Goal: Task Accomplishment & Management: Complete application form

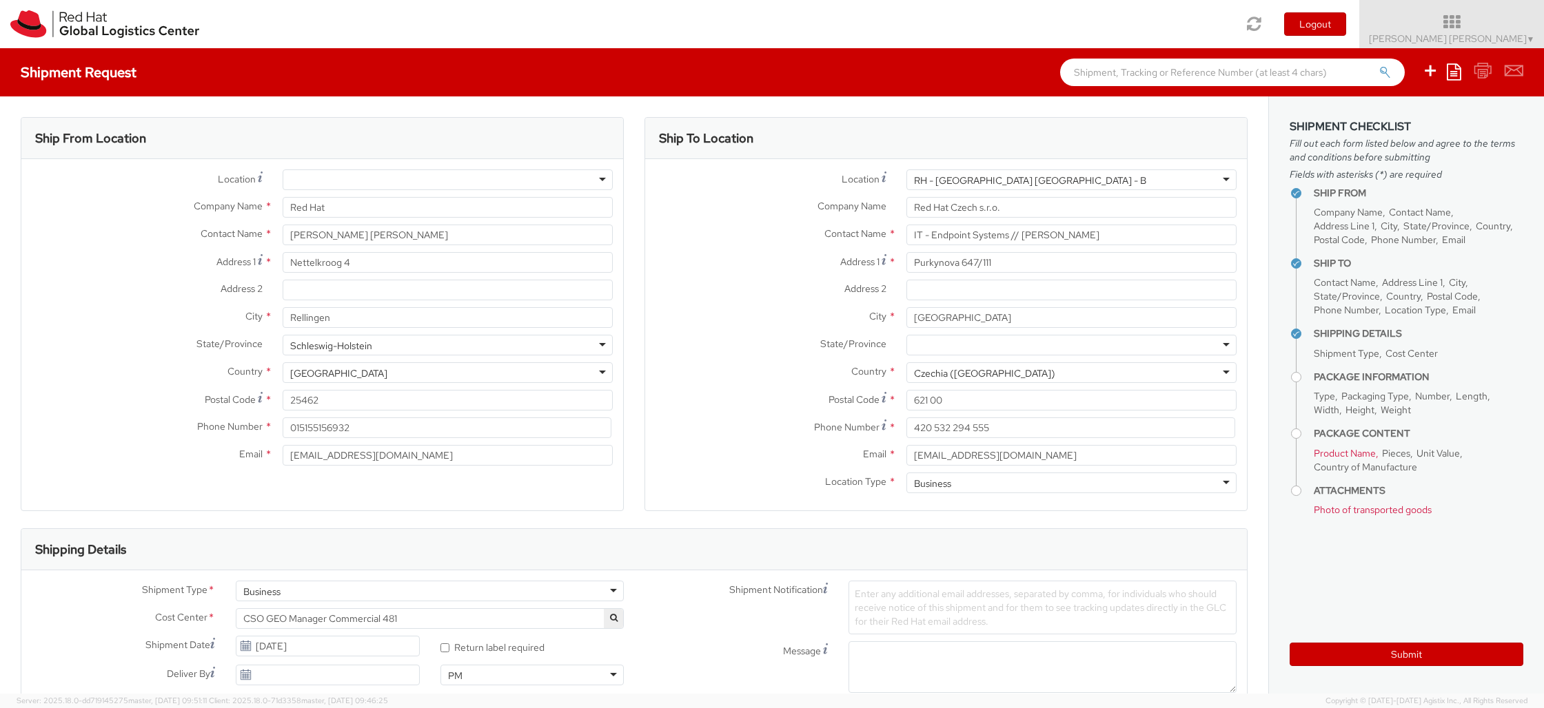
select select "LAPTOP"
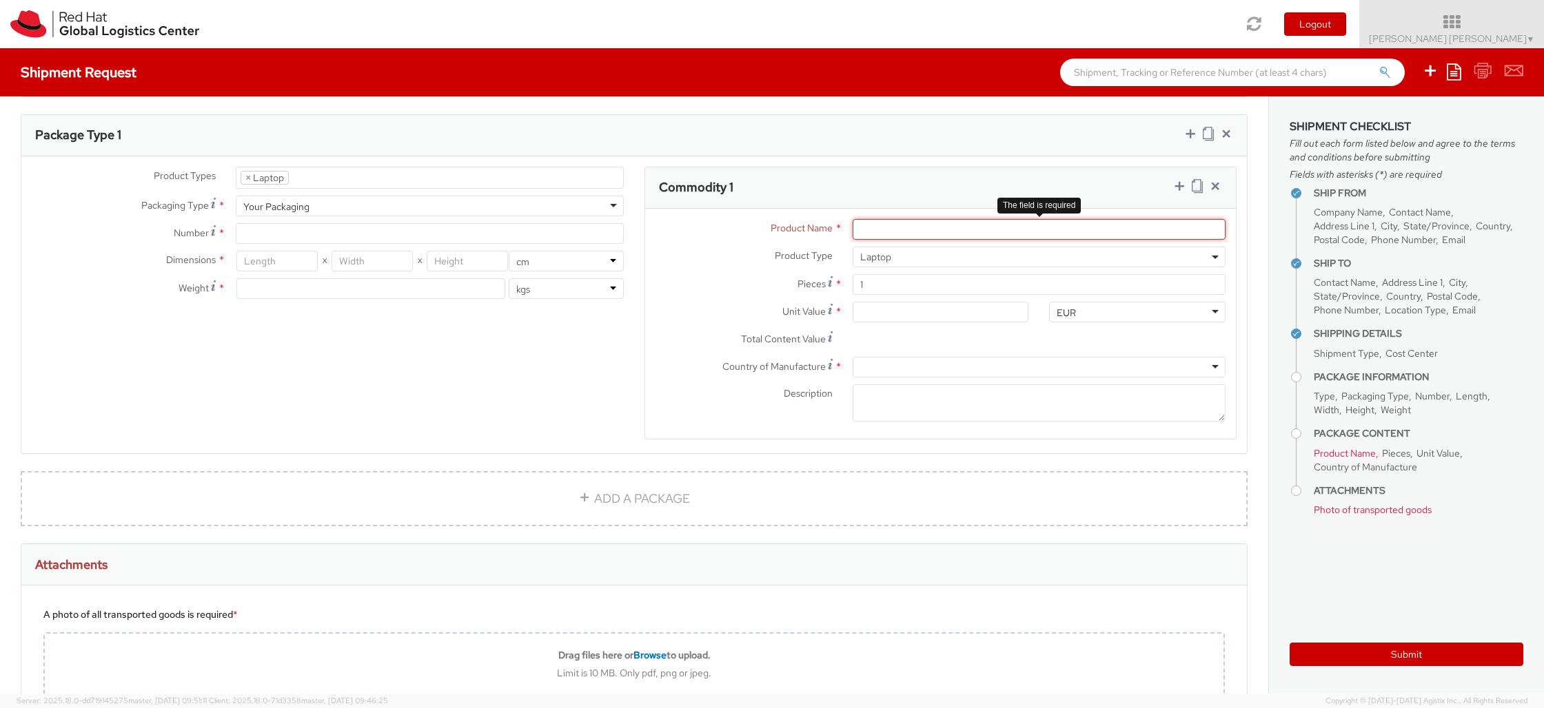
click at [961, 229] on input "Product Name *" at bounding box center [1038, 229] width 373 height 21
type input "Mac Book Pro"
click at [1101, 258] on span "Laptop" at bounding box center [1039, 257] width 358 height 12
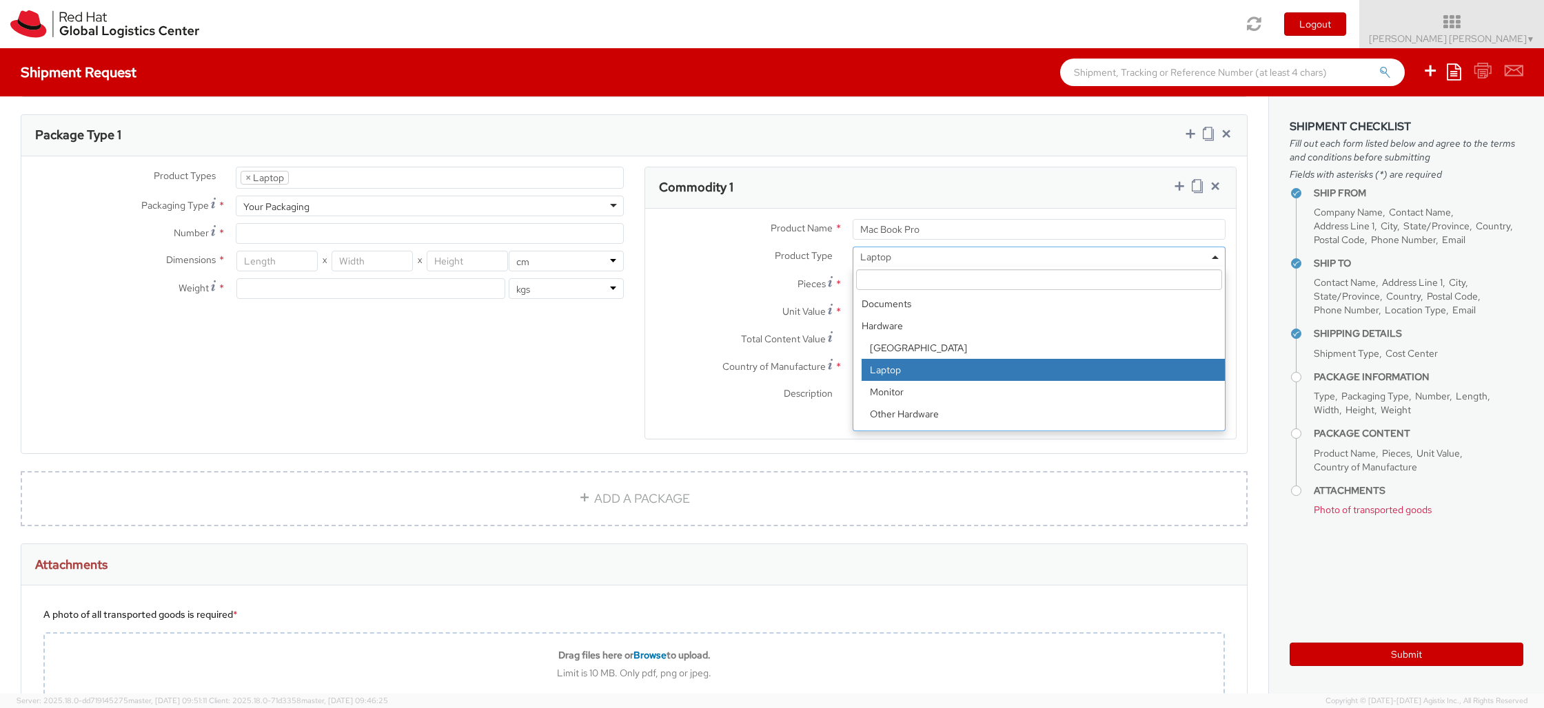
click at [1101, 258] on span "Laptop" at bounding box center [1039, 257] width 358 height 12
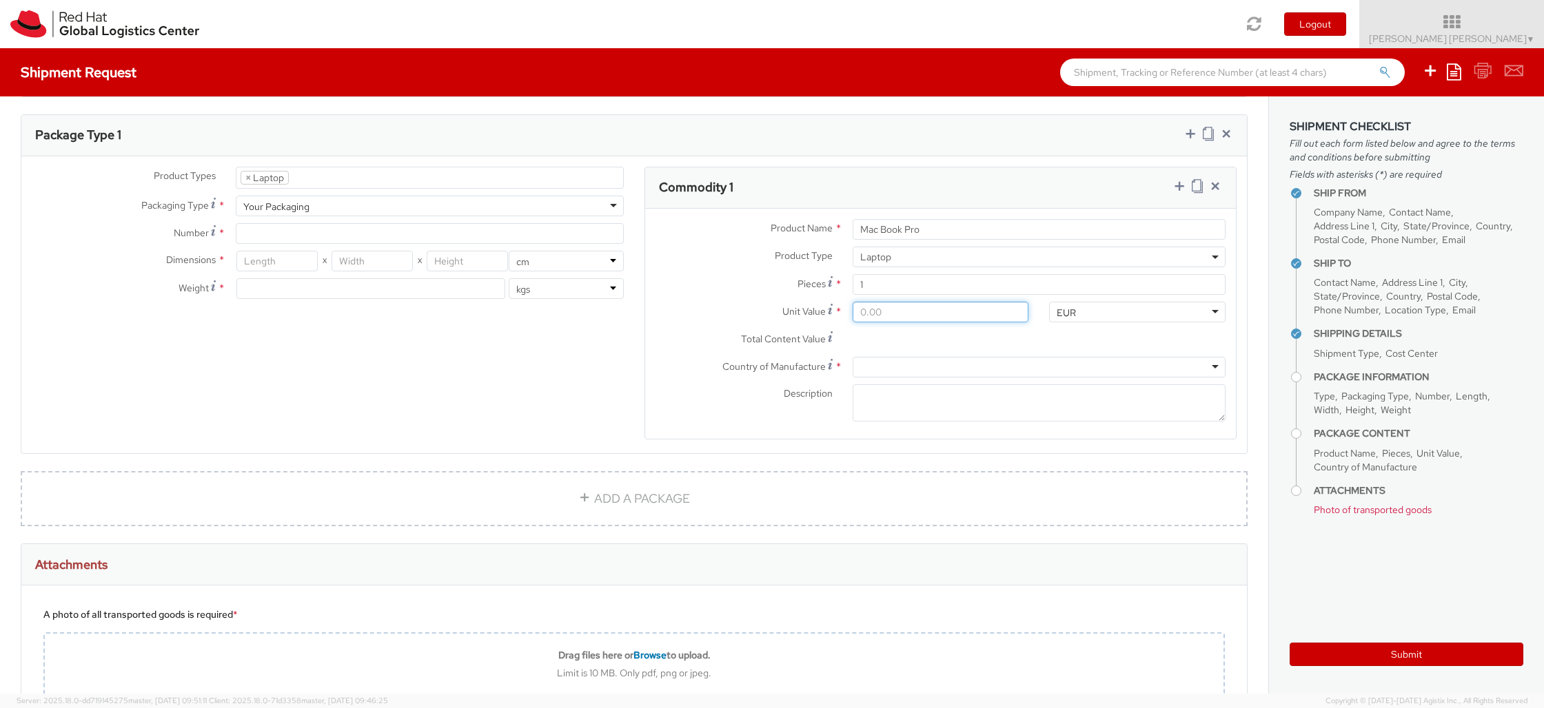
click at [967, 305] on input "Unit Value *" at bounding box center [940, 312] width 176 height 21
type input "900.00"
click at [1235, 340] on div "Total Content Value *" at bounding box center [940, 350] width 591 height 28
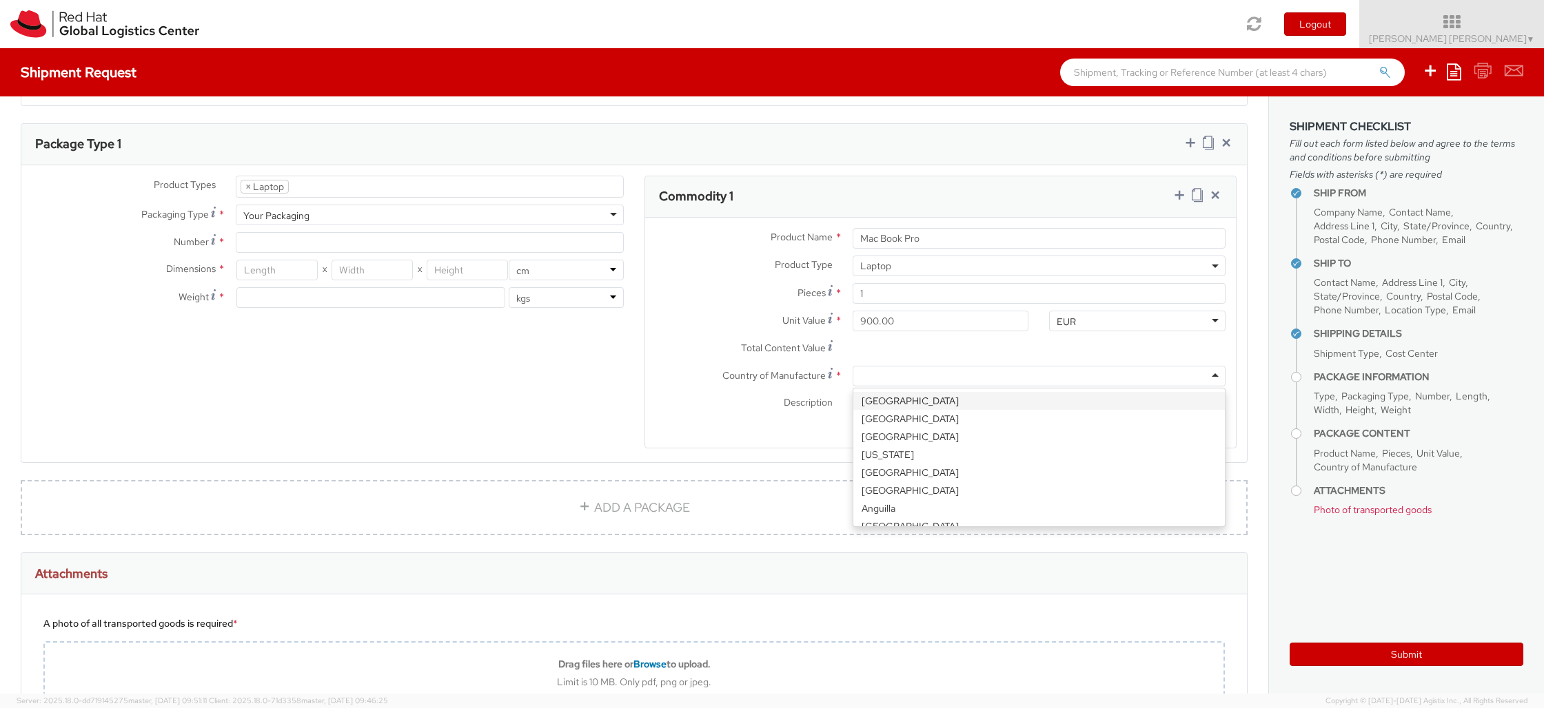
click at [1100, 376] on div at bounding box center [1038, 376] width 373 height 21
type input "a"
click at [939, 320] on input "900.00" at bounding box center [940, 317] width 176 height 21
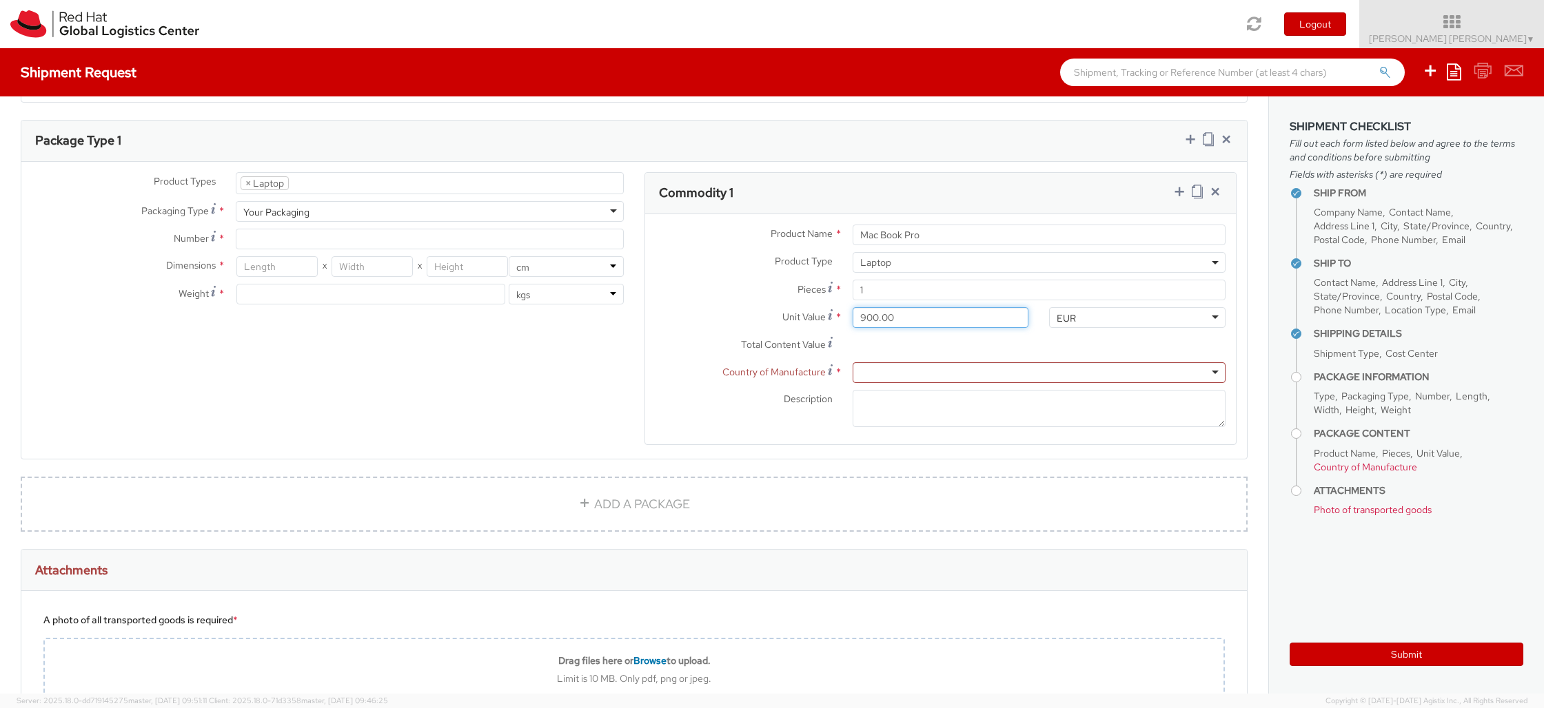
click at [939, 320] on input "900.00" at bounding box center [940, 317] width 176 height 21
type input "500.00"
click at [897, 368] on div at bounding box center [1038, 372] width 373 height 21
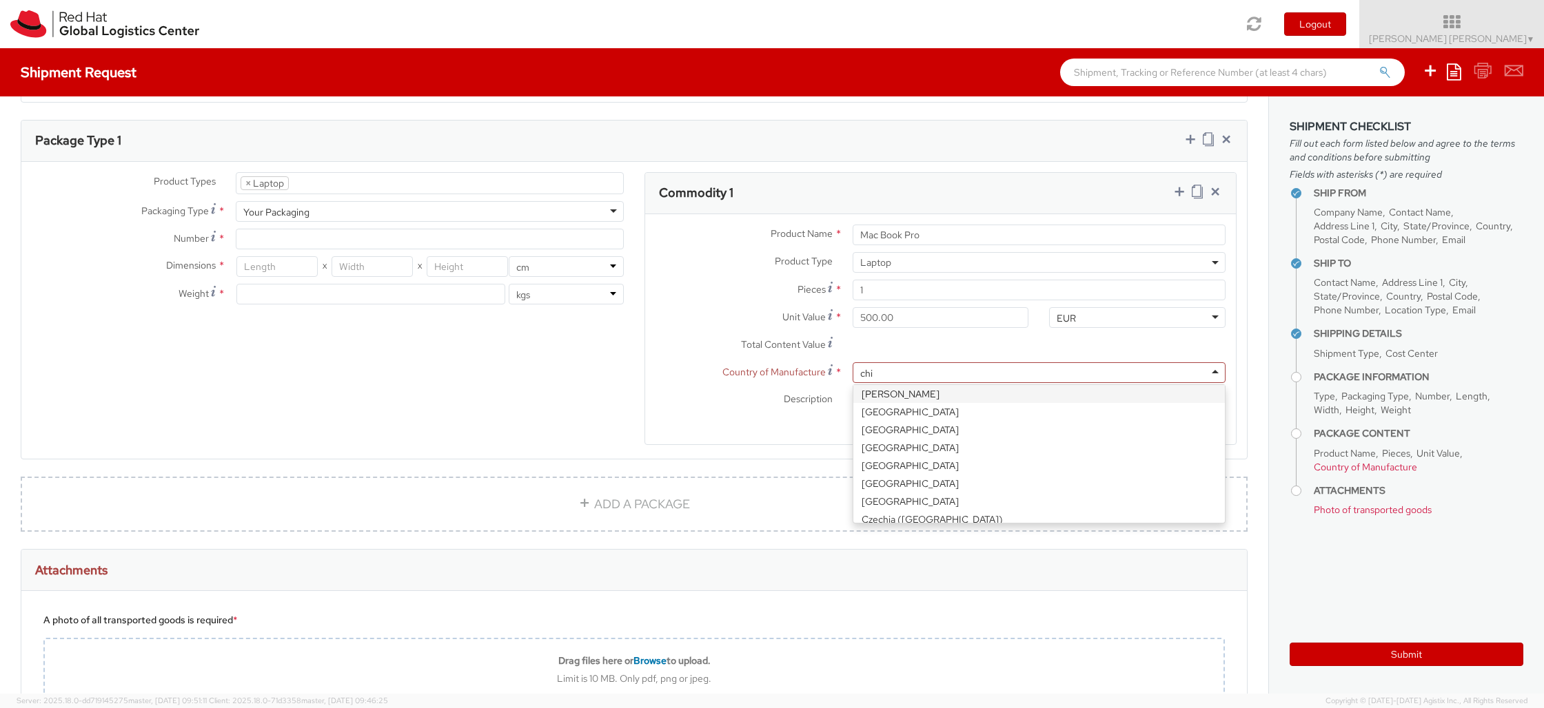
scroll to position [0, 0]
type input "chin"
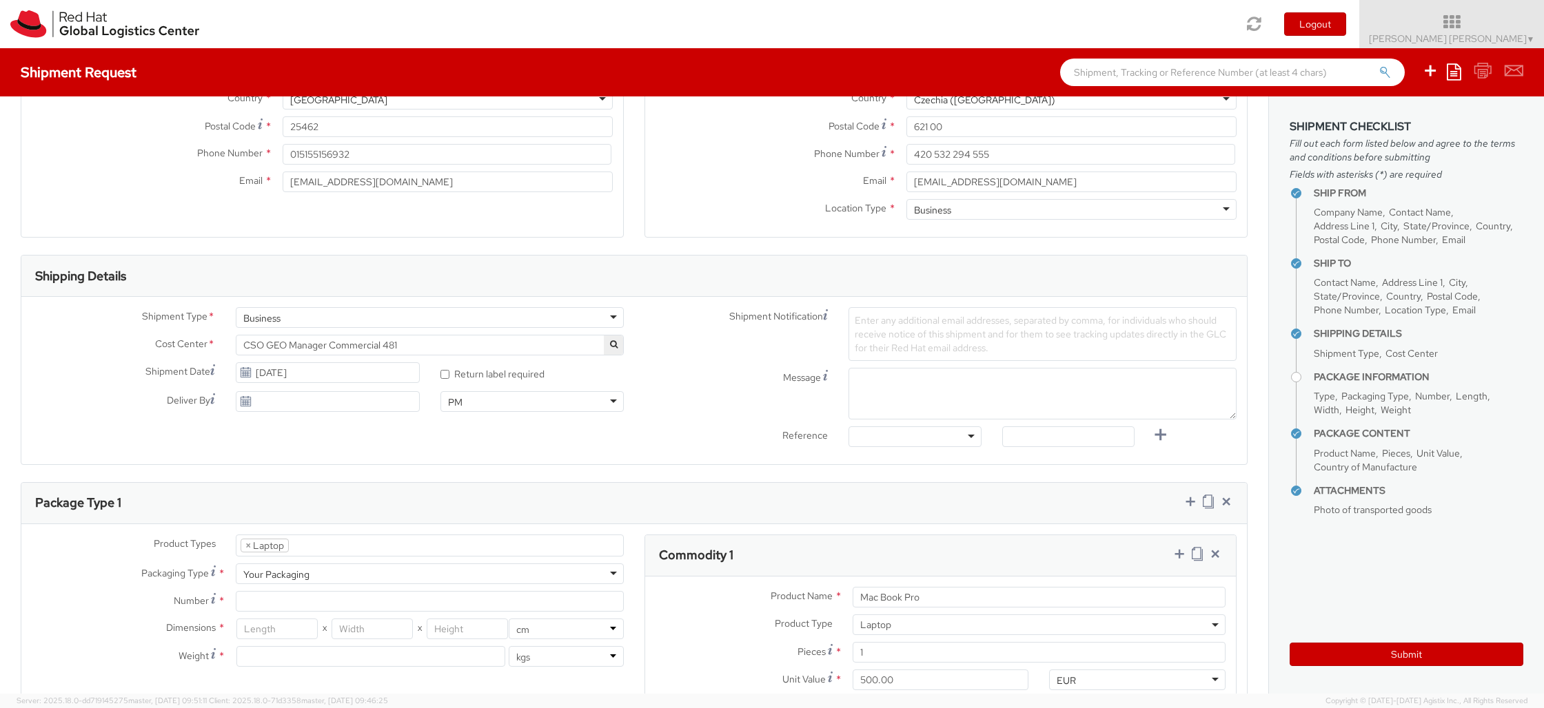
scroll to position [606, 0]
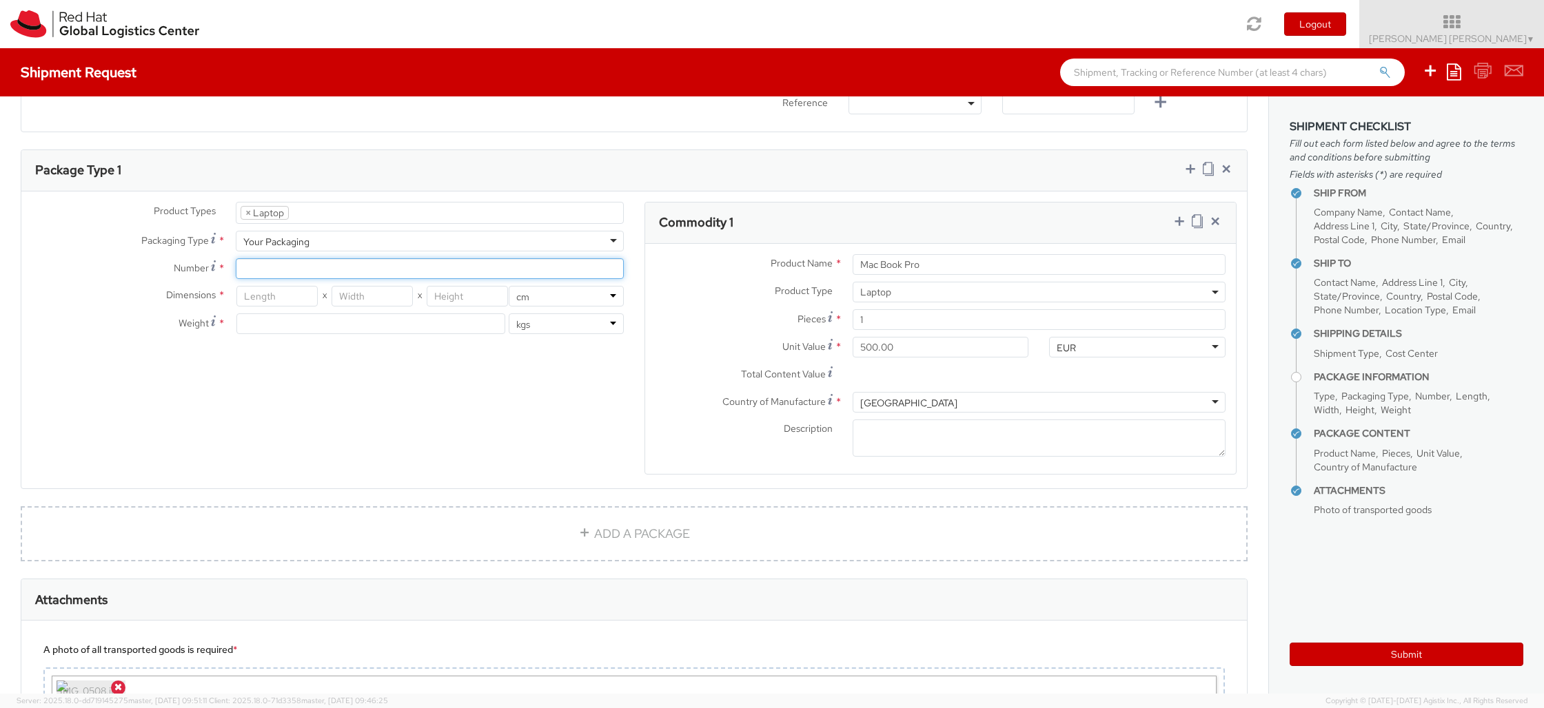
click at [323, 269] on input "Number *" at bounding box center [430, 268] width 388 height 21
click at [280, 299] on input "number" at bounding box center [276, 296] width 81 height 21
type input "40"
click at [448, 301] on input "number" at bounding box center [467, 296] width 81 height 21
type input "10"
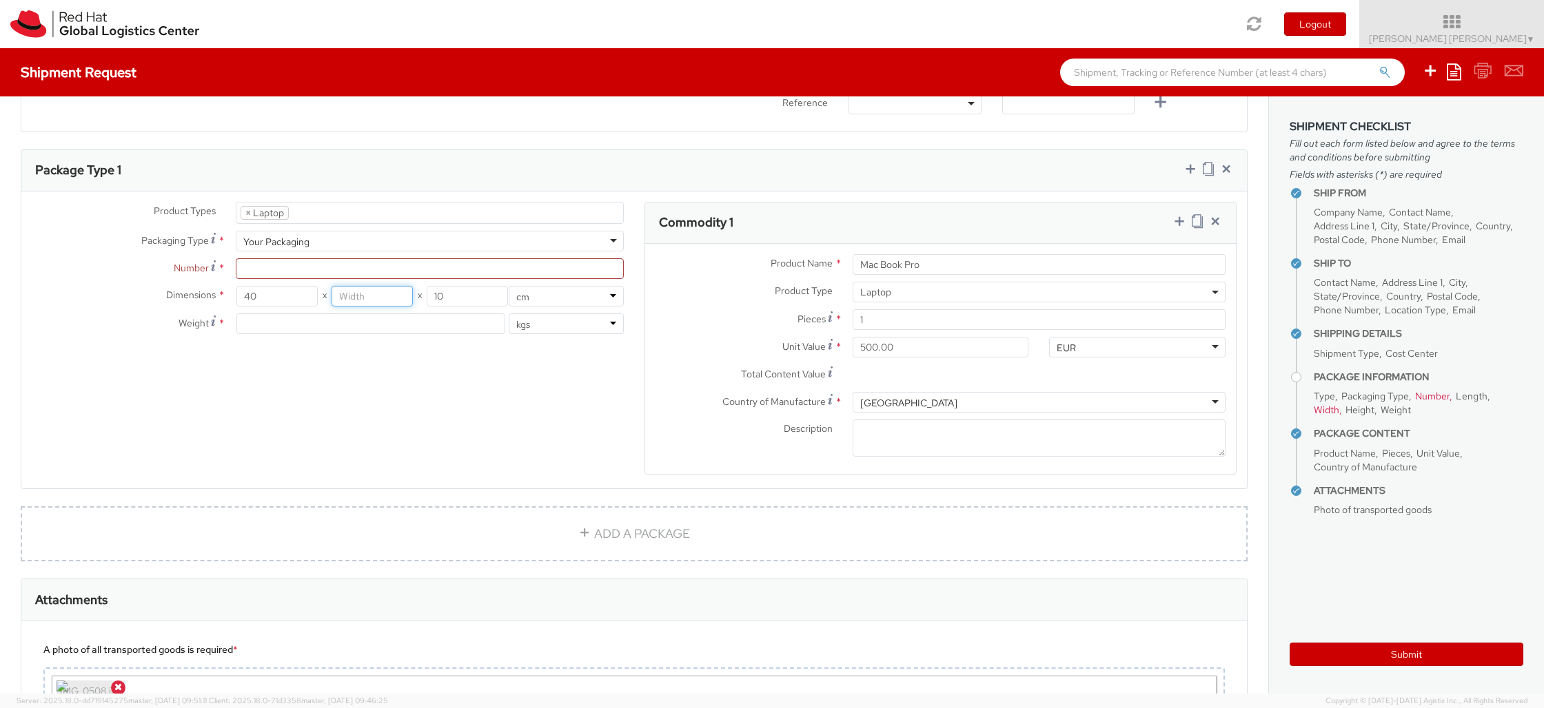
click at [366, 298] on input "number" at bounding box center [371, 296] width 81 height 21
type input "30"
drag, startPoint x: 535, startPoint y: 418, endPoint x: 453, endPoint y: 356, distance: 102.8
click at [535, 418] on div "Product Types * Documents Docking Station Laptop Monitor Other Hardware Server …" at bounding box center [633, 347] width 1225 height 291
click at [440, 325] on input "number" at bounding box center [370, 324] width 269 height 21
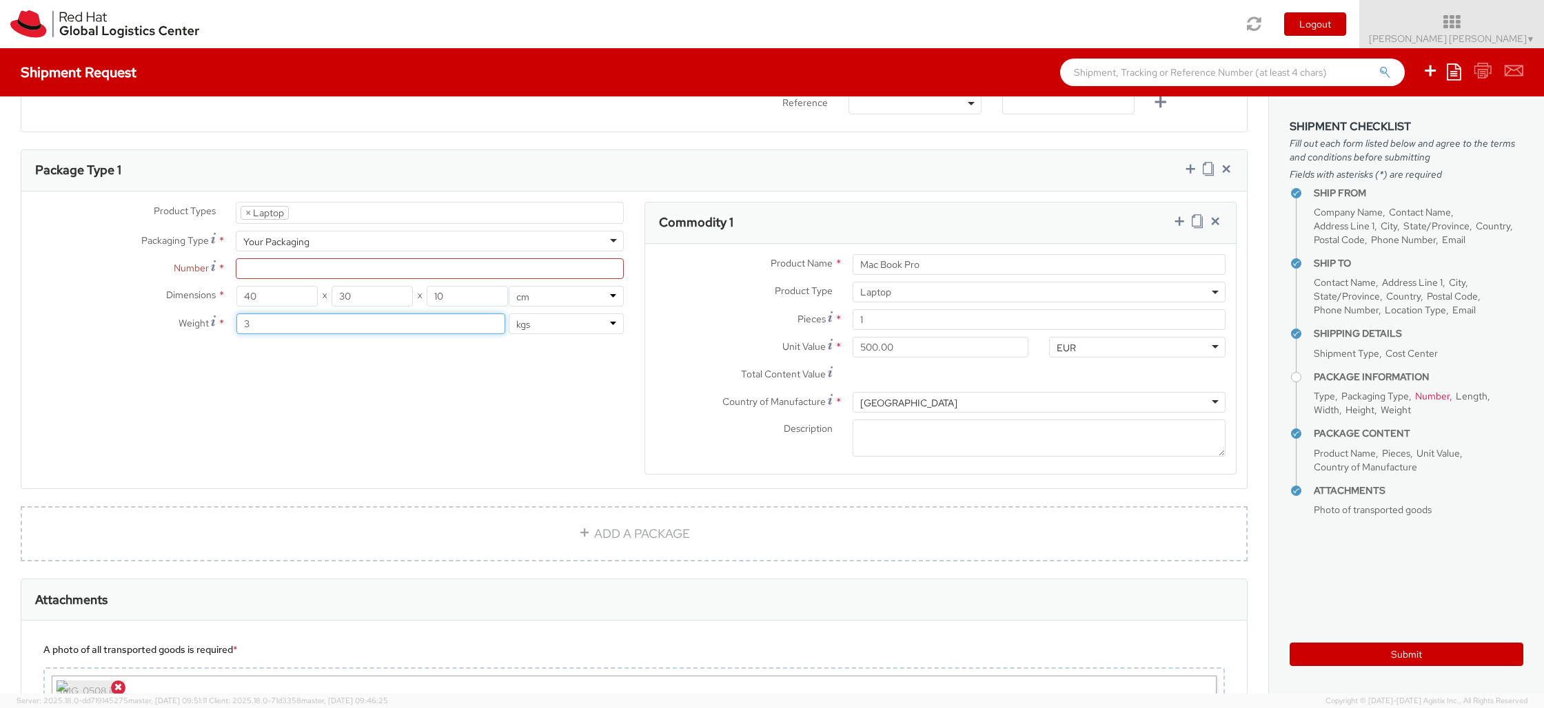
type input "3"
click at [630, 424] on div "Product Types * Documents Docking Station Laptop Monitor Other Hardware Server …" at bounding box center [633, 347] width 1225 height 291
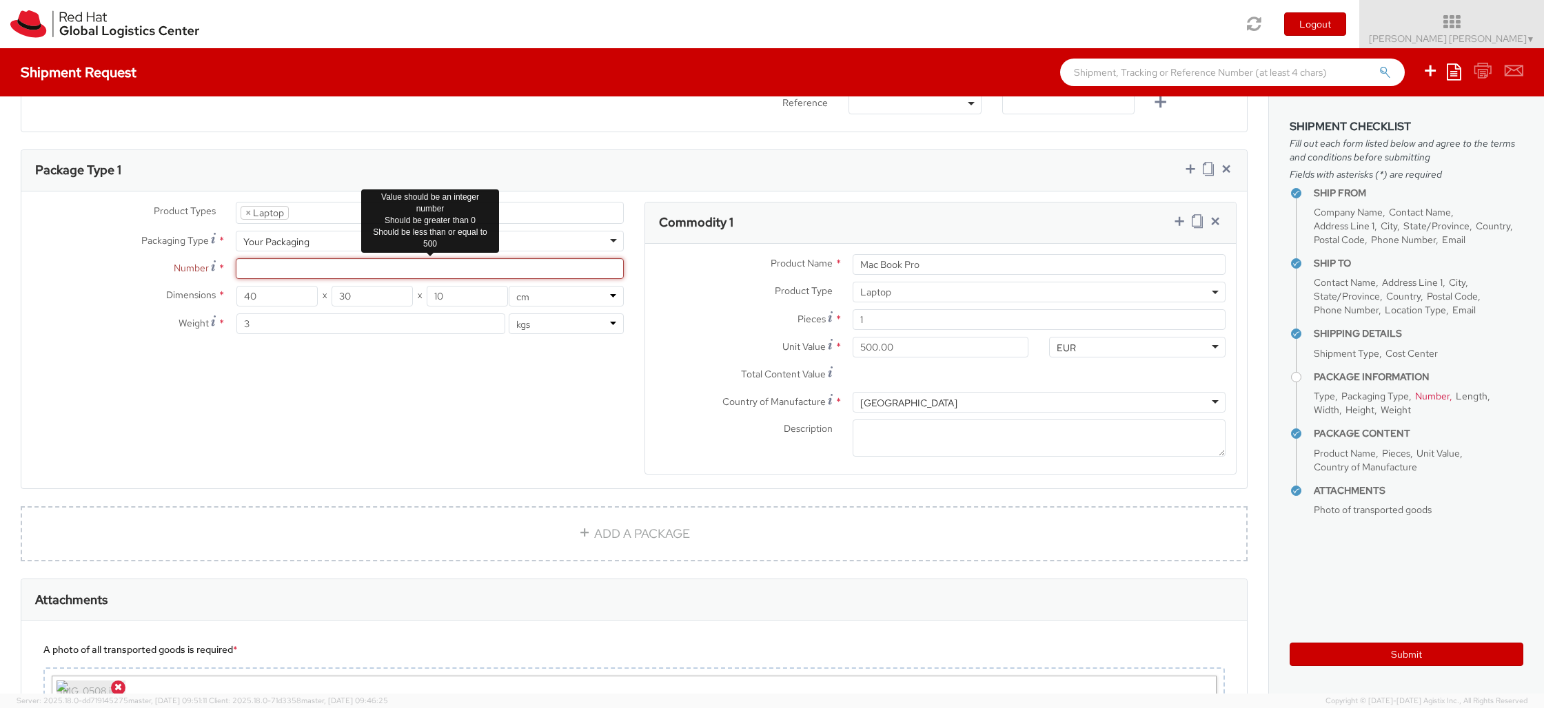
click at [475, 265] on input "Number *" at bounding box center [430, 268] width 388 height 21
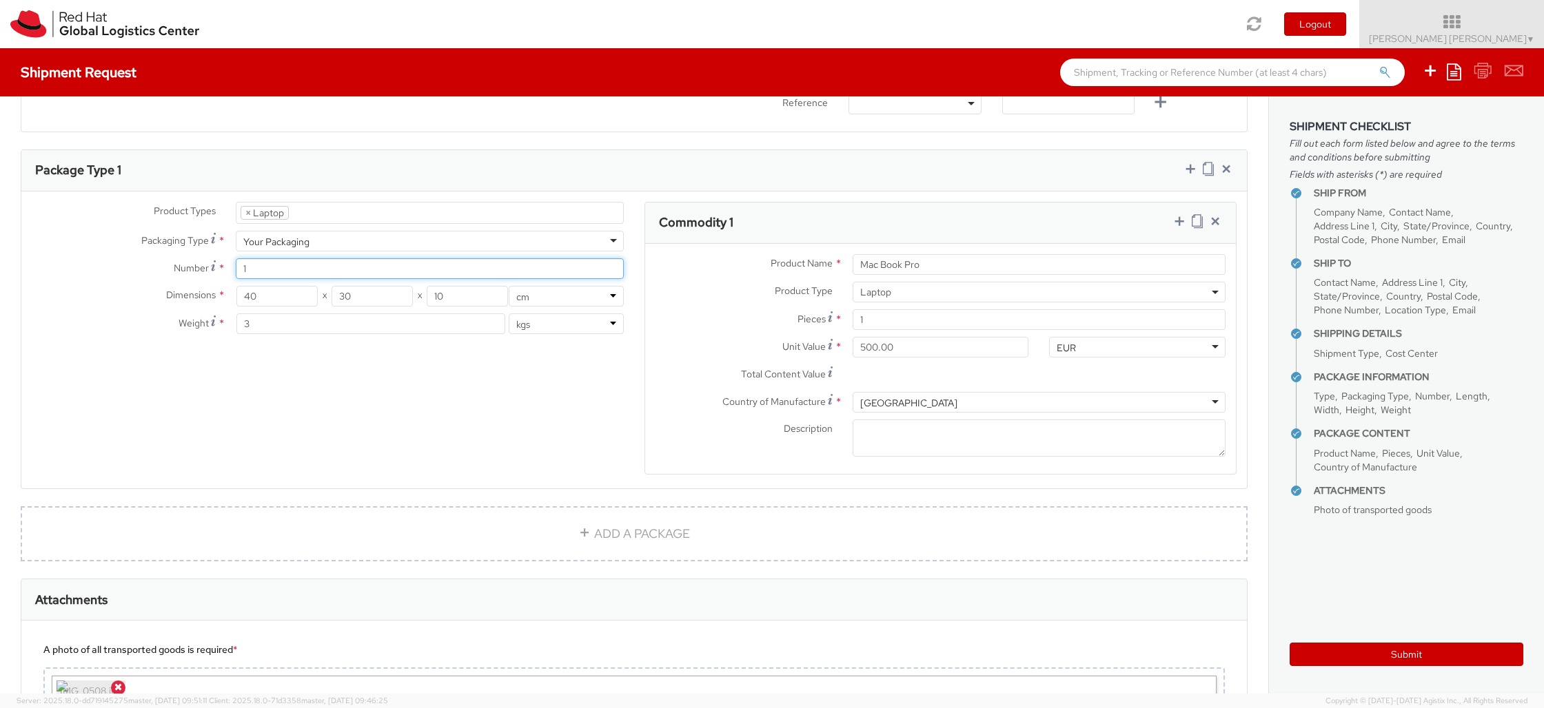
type input "1"
click at [531, 429] on div "Product Types * Documents Docking Station Laptop Monitor Other Hardware Server …" at bounding box center [633, 347] width 1225 height 291
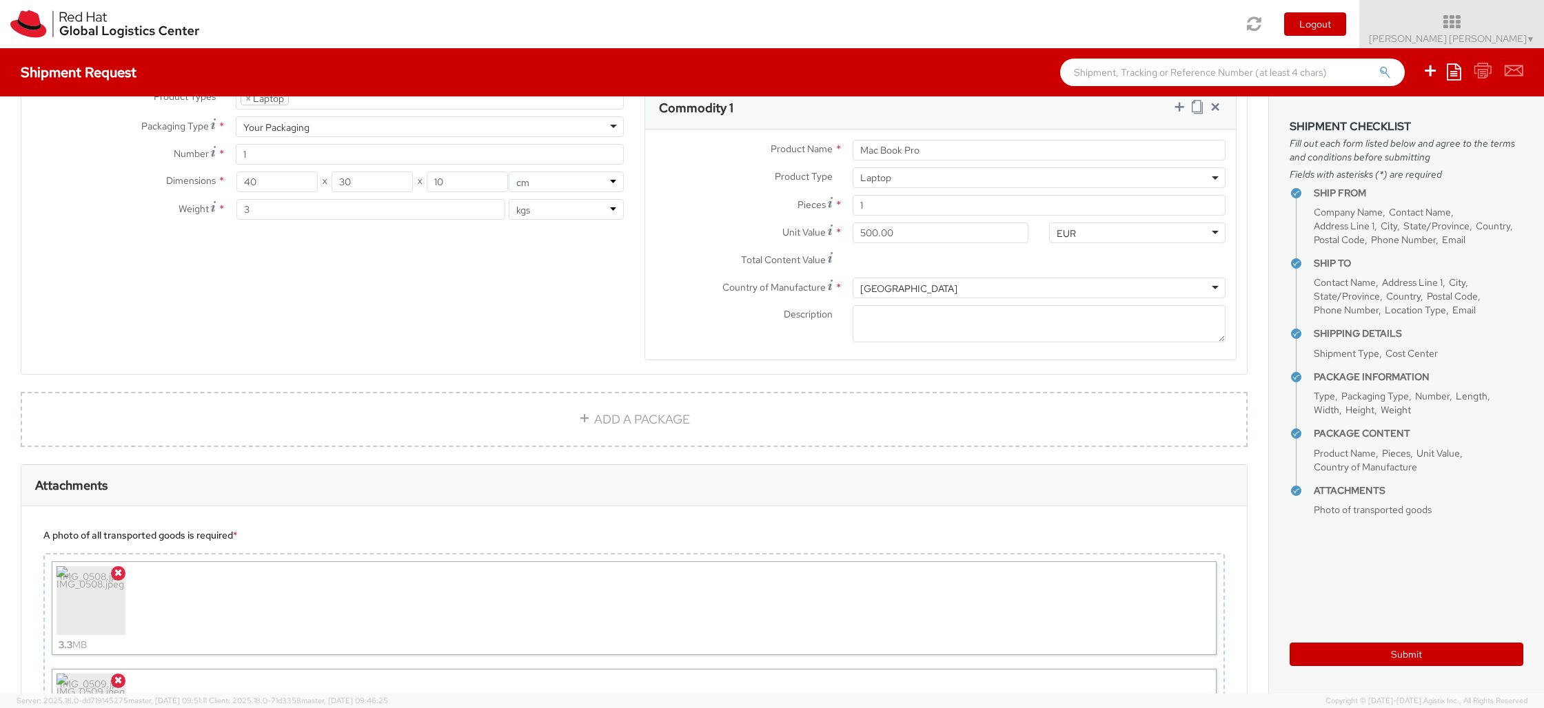
scroll to position [1073, 0]
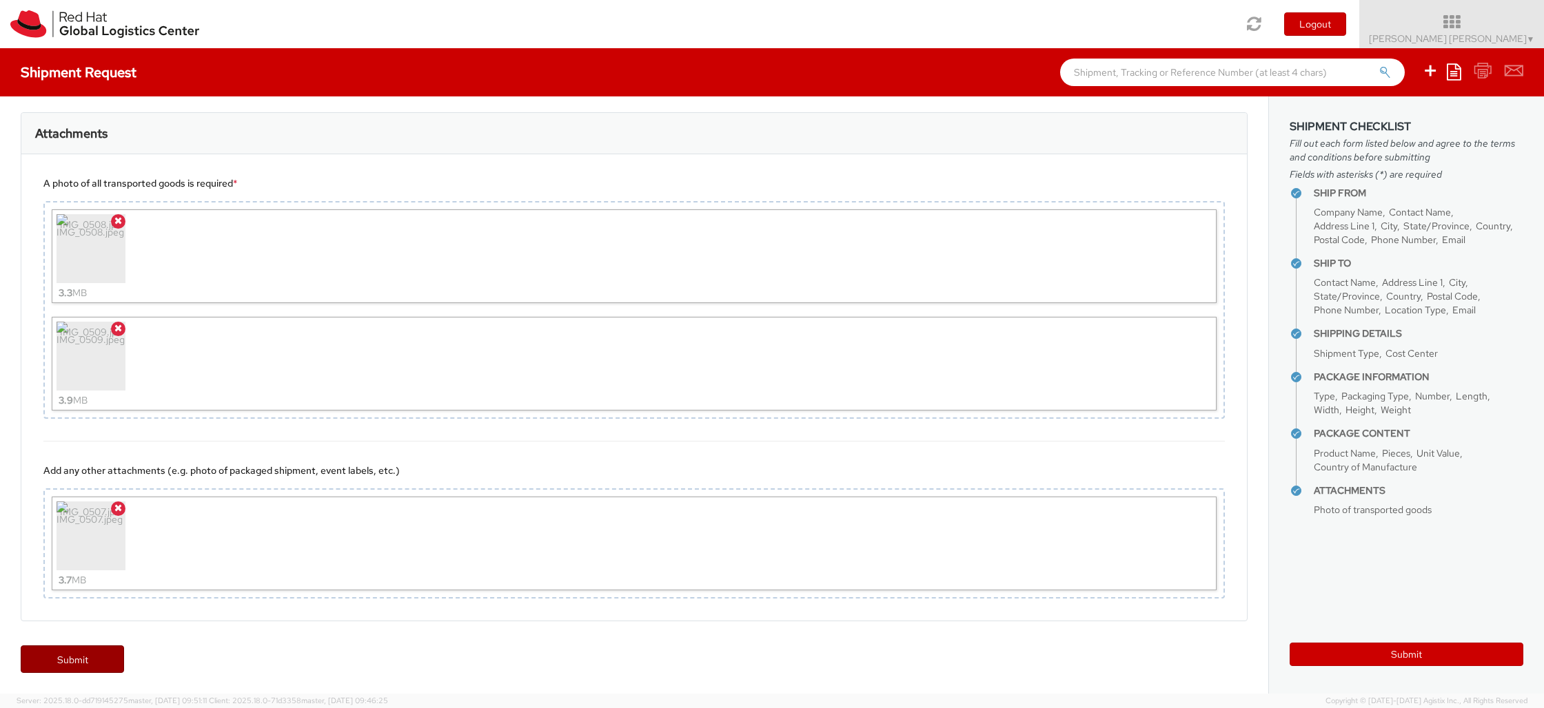
click at [65, 651] on link "Submit" at bounding box center [72, 660] width 103 height 28
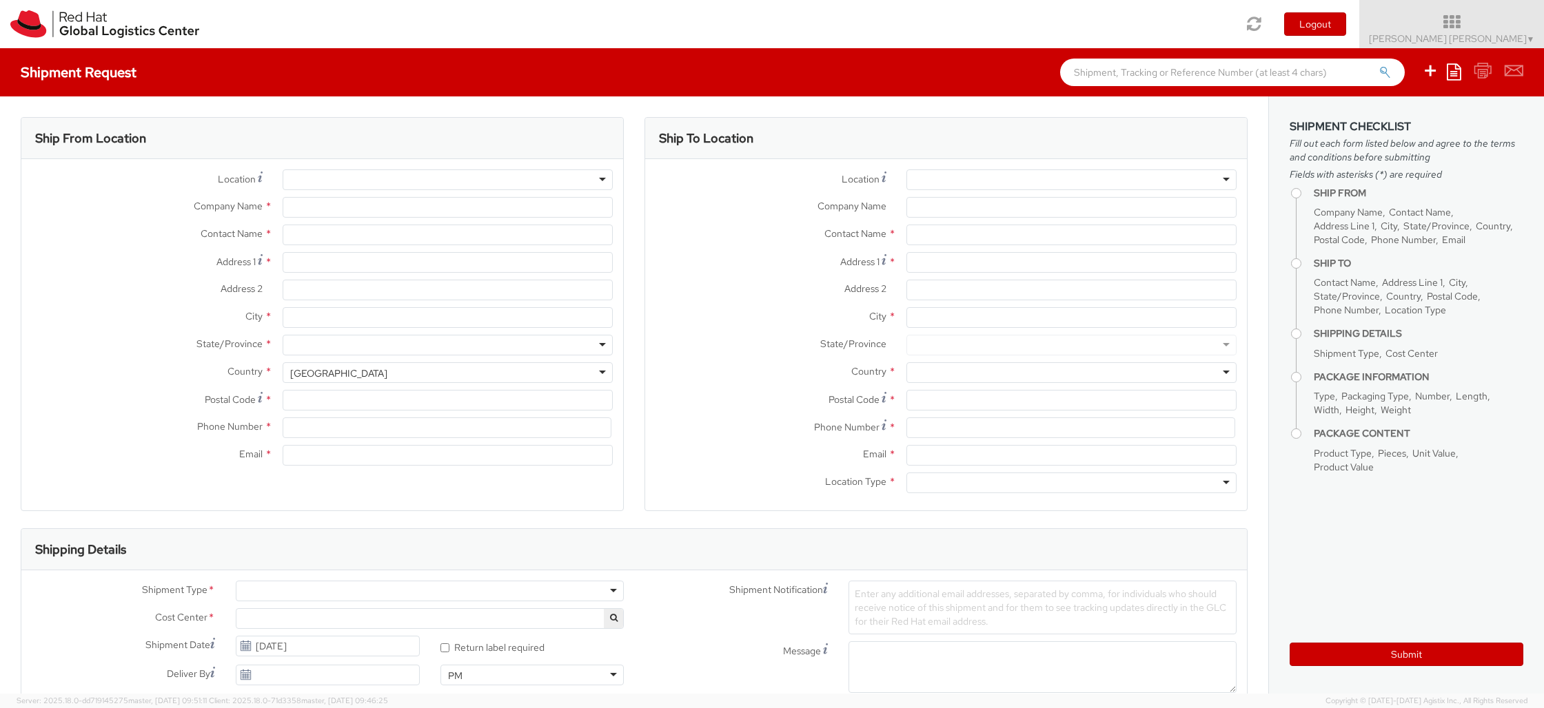
select select "481"
select select
type input "Red Hat"
type input "[PERSON_NAME] [PERSON_NAME]"
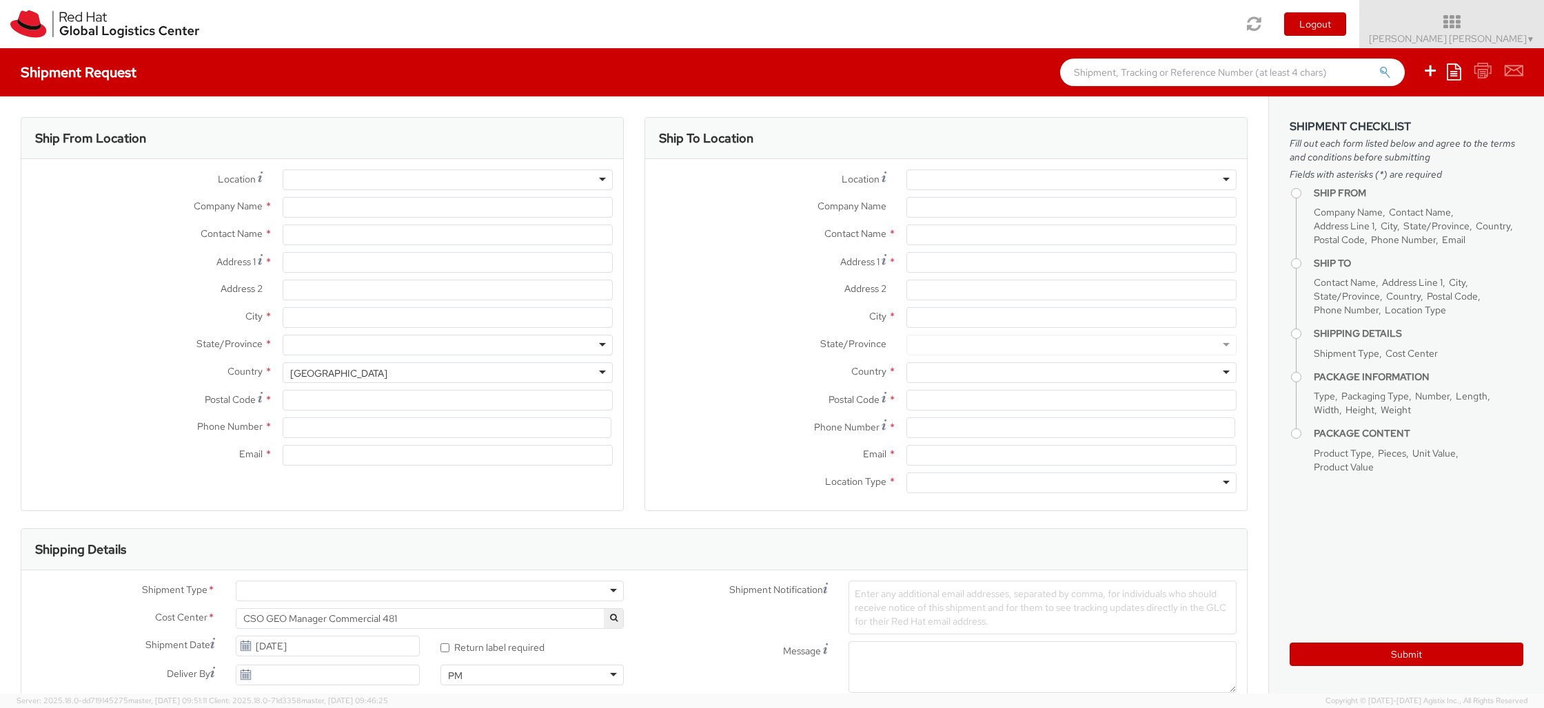
type input "[EMAIL_ADDRESS][DOMAIN_NAME]"
click at [1476, 31] on icon at bounding box center [1451, 21] width 212 height 19
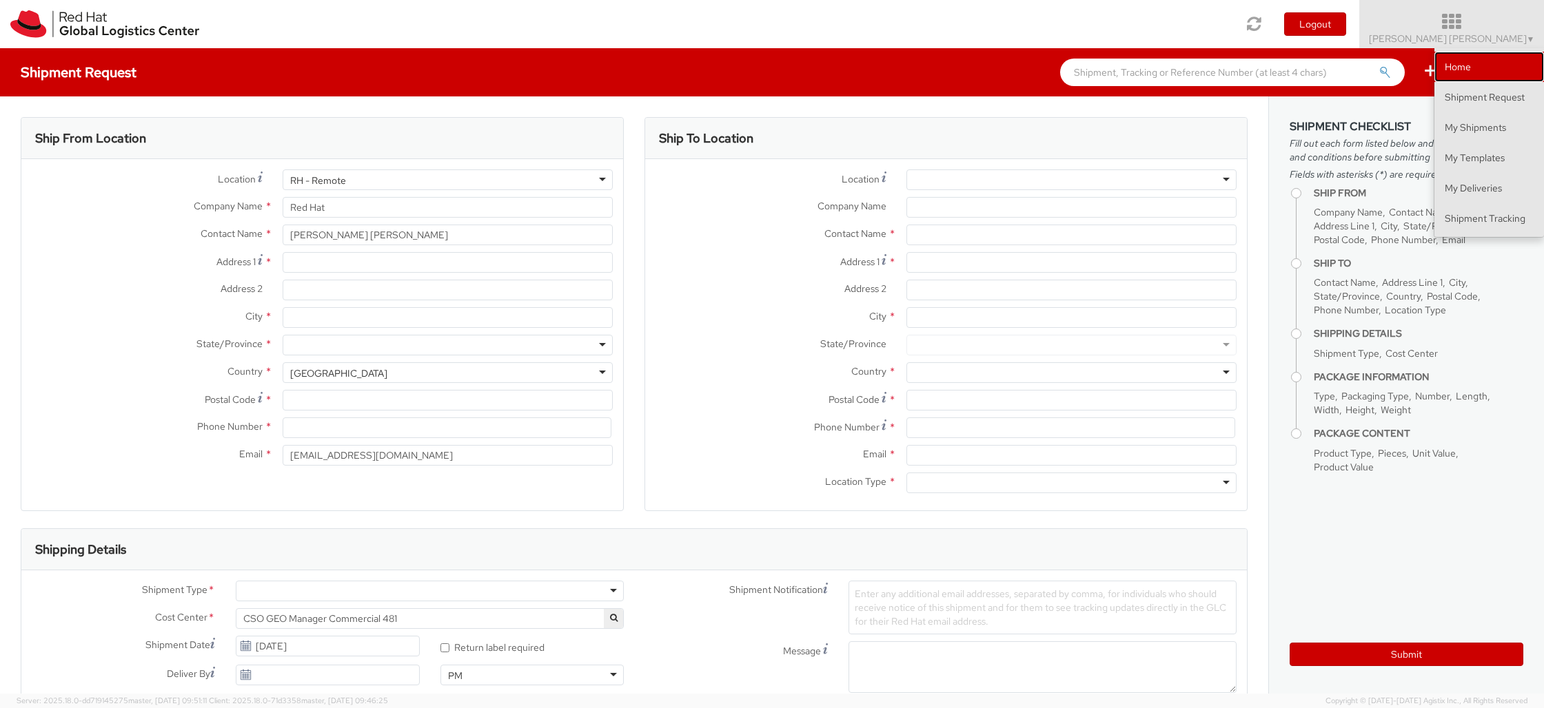
click at [1472, 66] on link "Home" at bounding box center [1489, 67] width 110 height 30
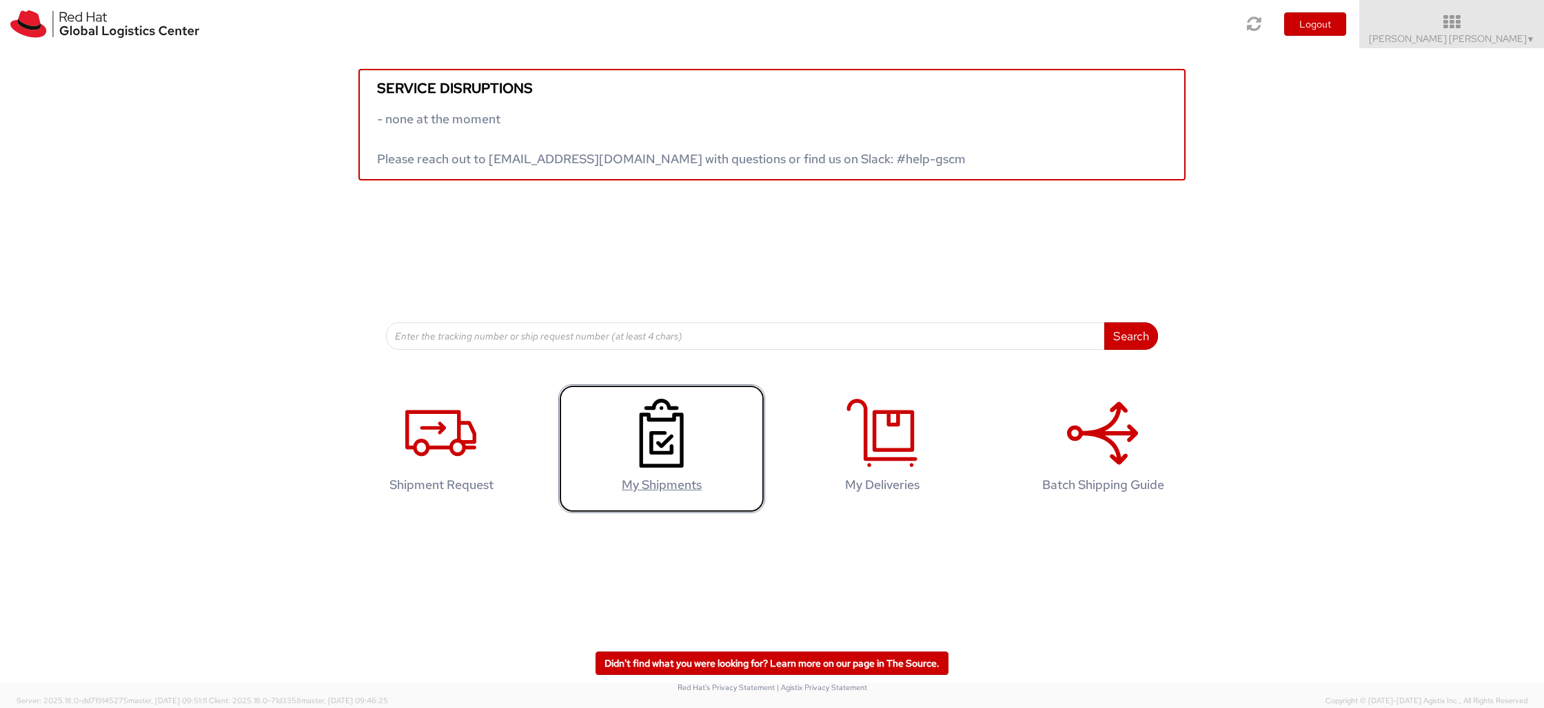
click at [677, 448] on icon at bounding box center [661, 433] width 71 height 69
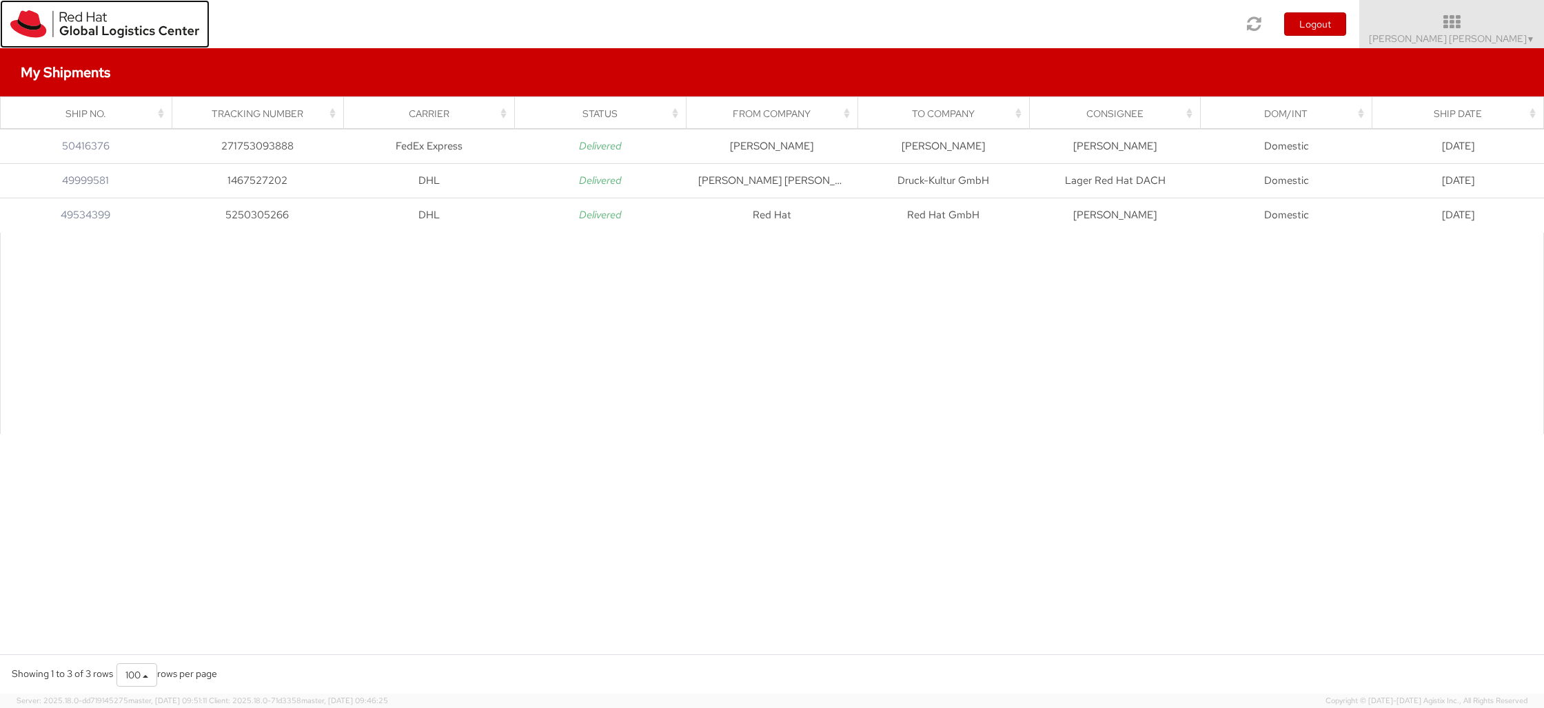
click at [81, 21] on img at bounding box center [104, 24] width 189 height 28
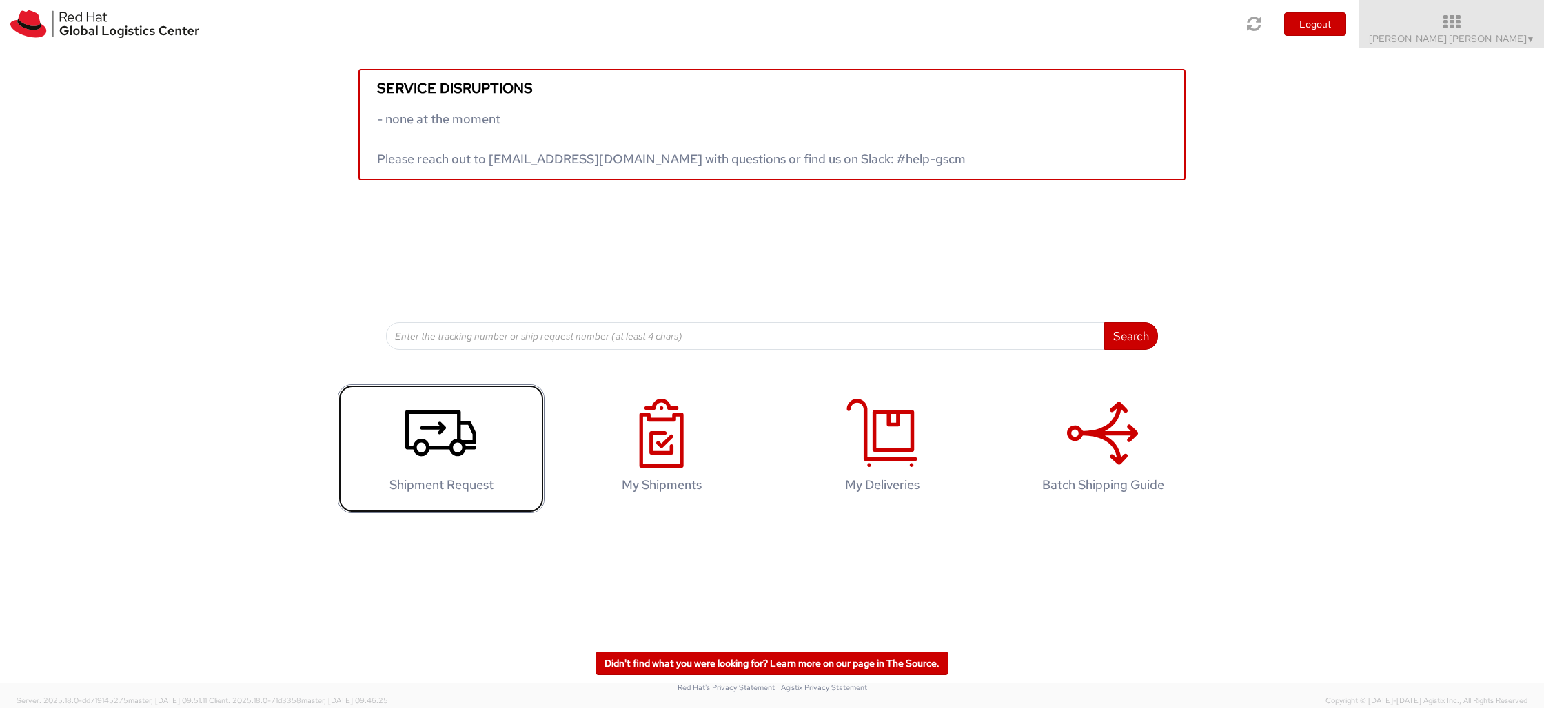
click at [448, 438] on icon at bounding box center [440, 433] width 71 height 69
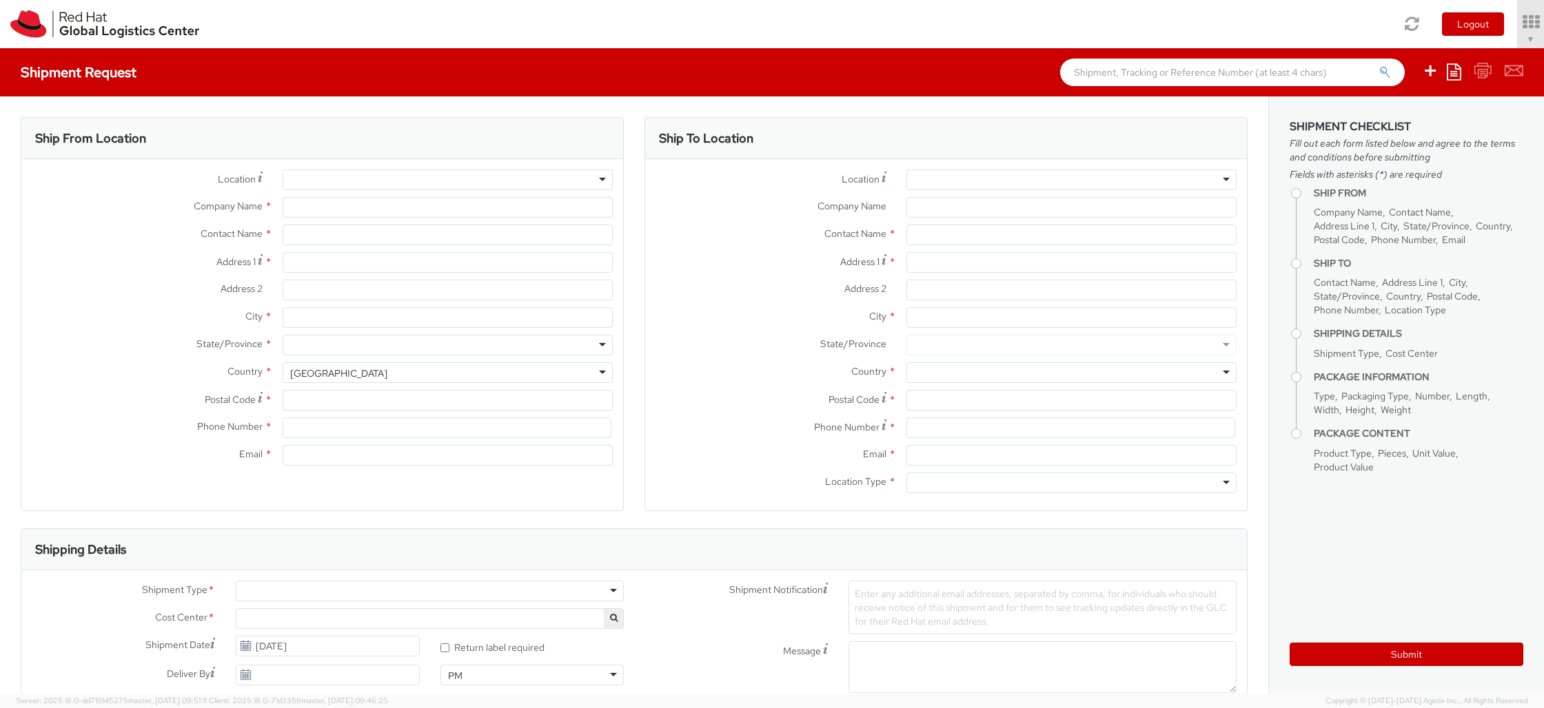
select select "481"
type input "Red Hat"
type input "[PERSON_NAME] [PERSON_NAME]"
type input "[EMAIL_ADDRESS][DOMAIN_NAME]"
select select
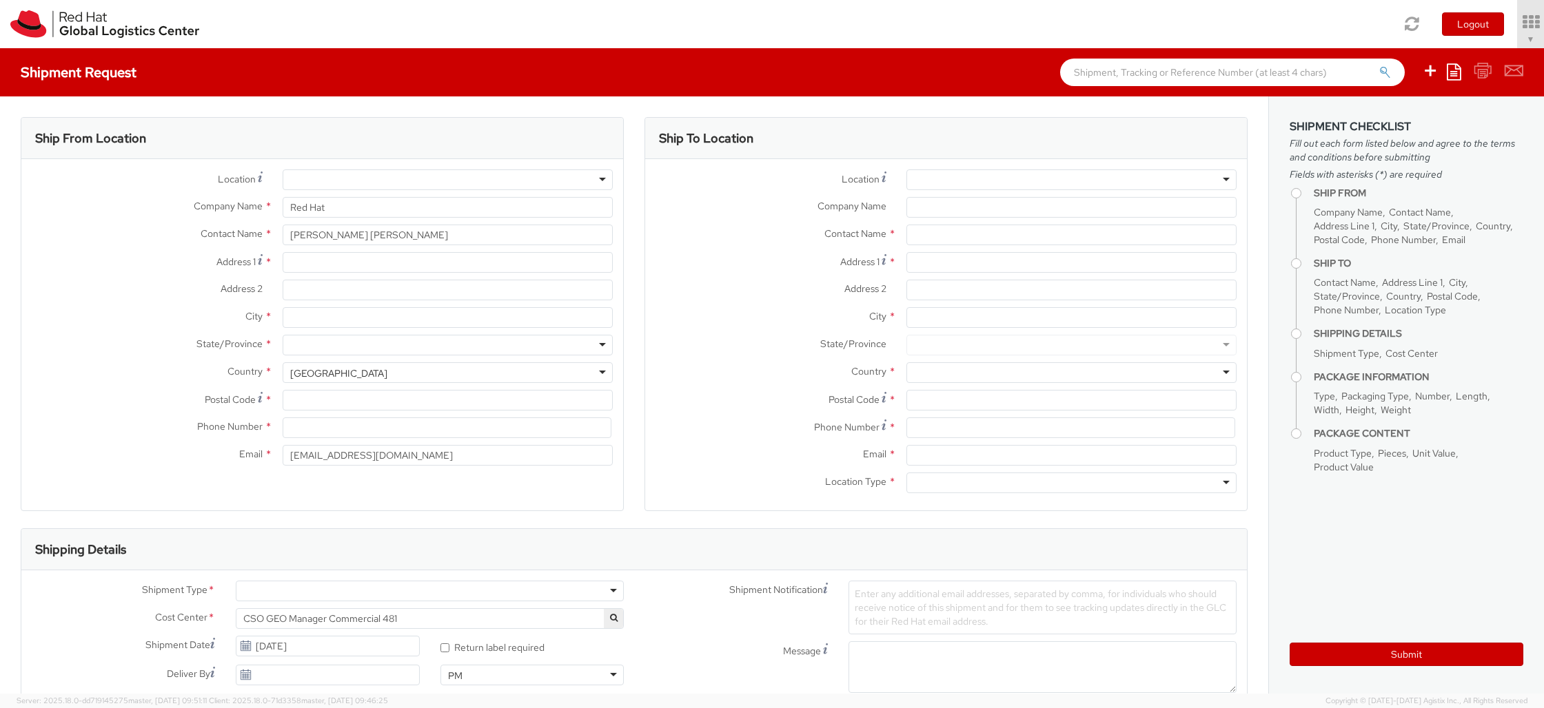
select select
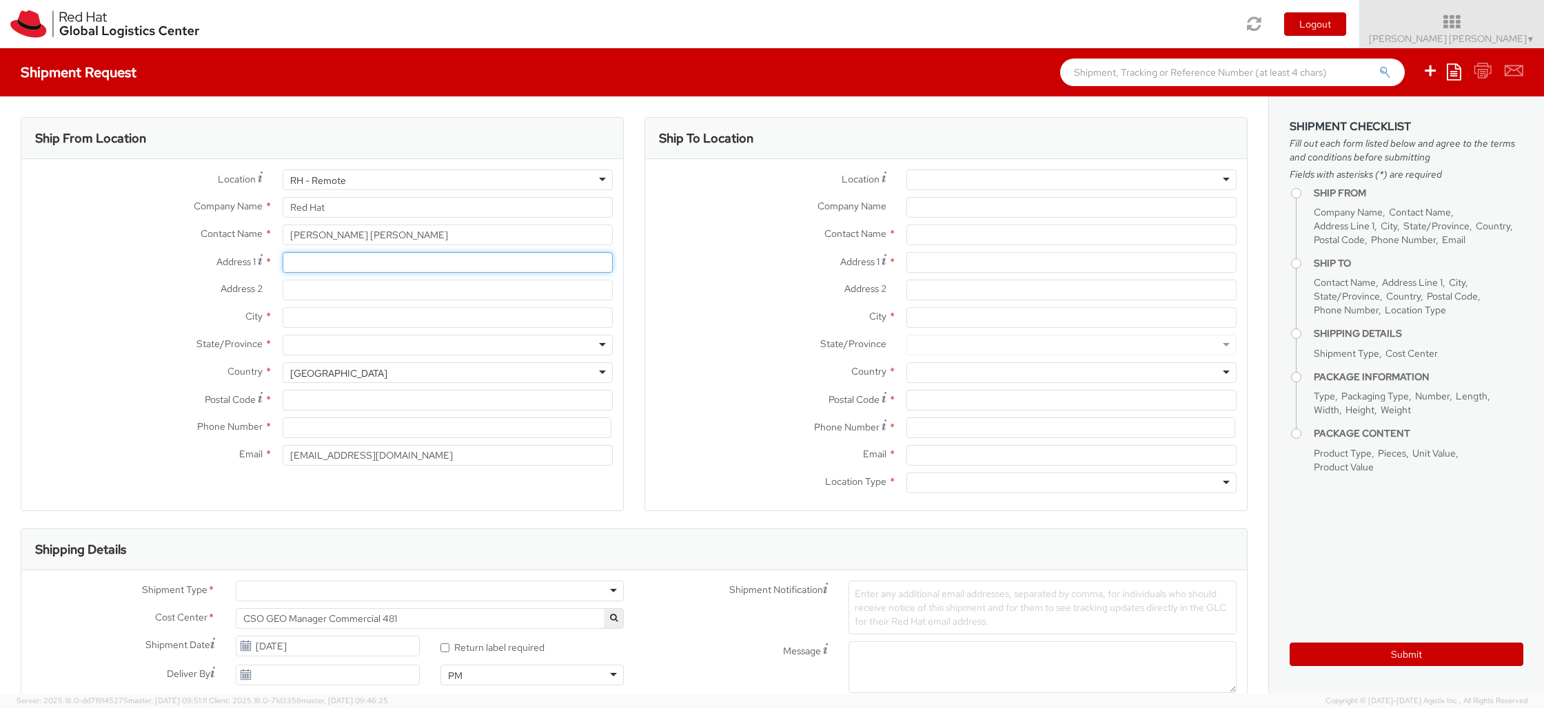
click at [376, 267] on input "Address 1 *" at bounding box center [448, 262] width 330 height 21
type input "Nettelkroog 4"
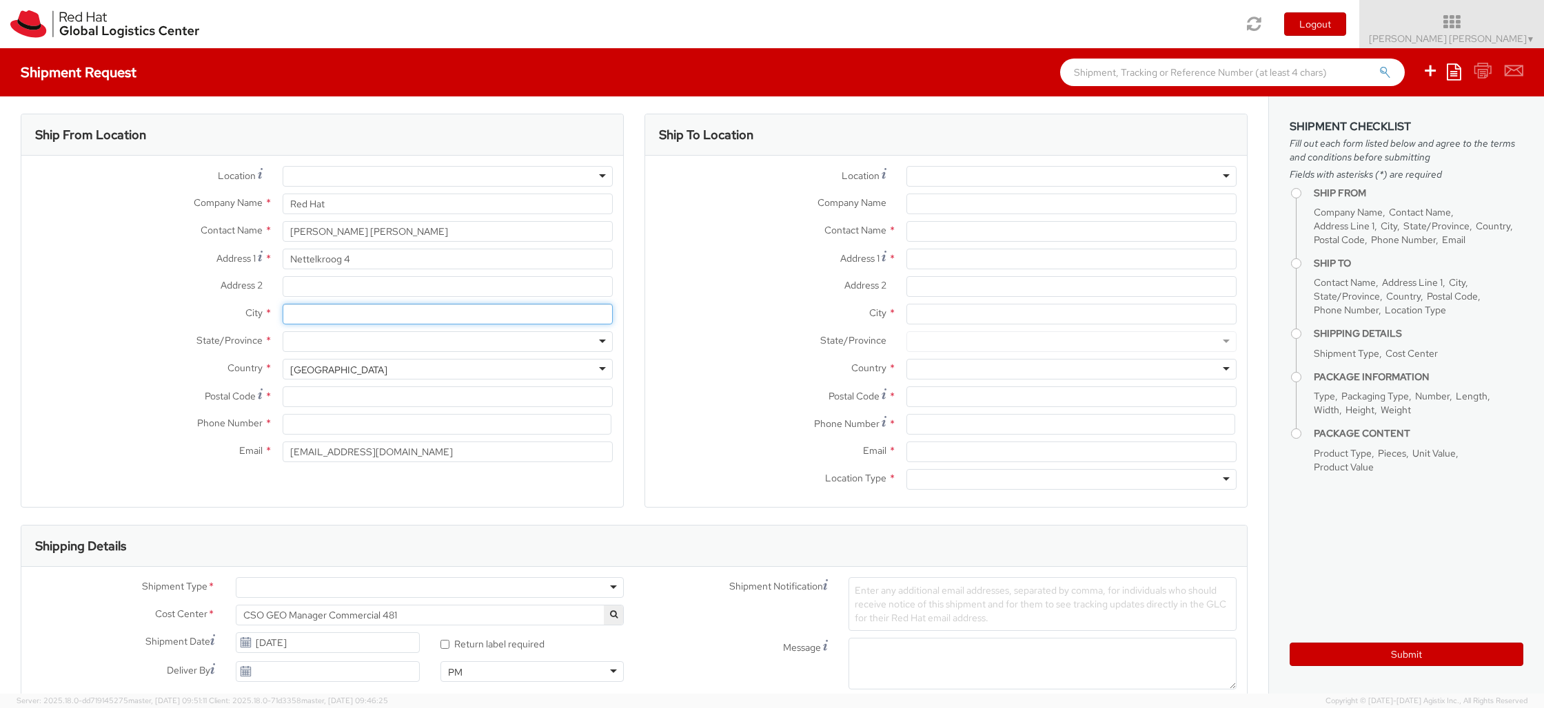
click at [369, 320] on input "City *" at bounding box center [448, 314] width 330 height 21
type input "Rellingen"
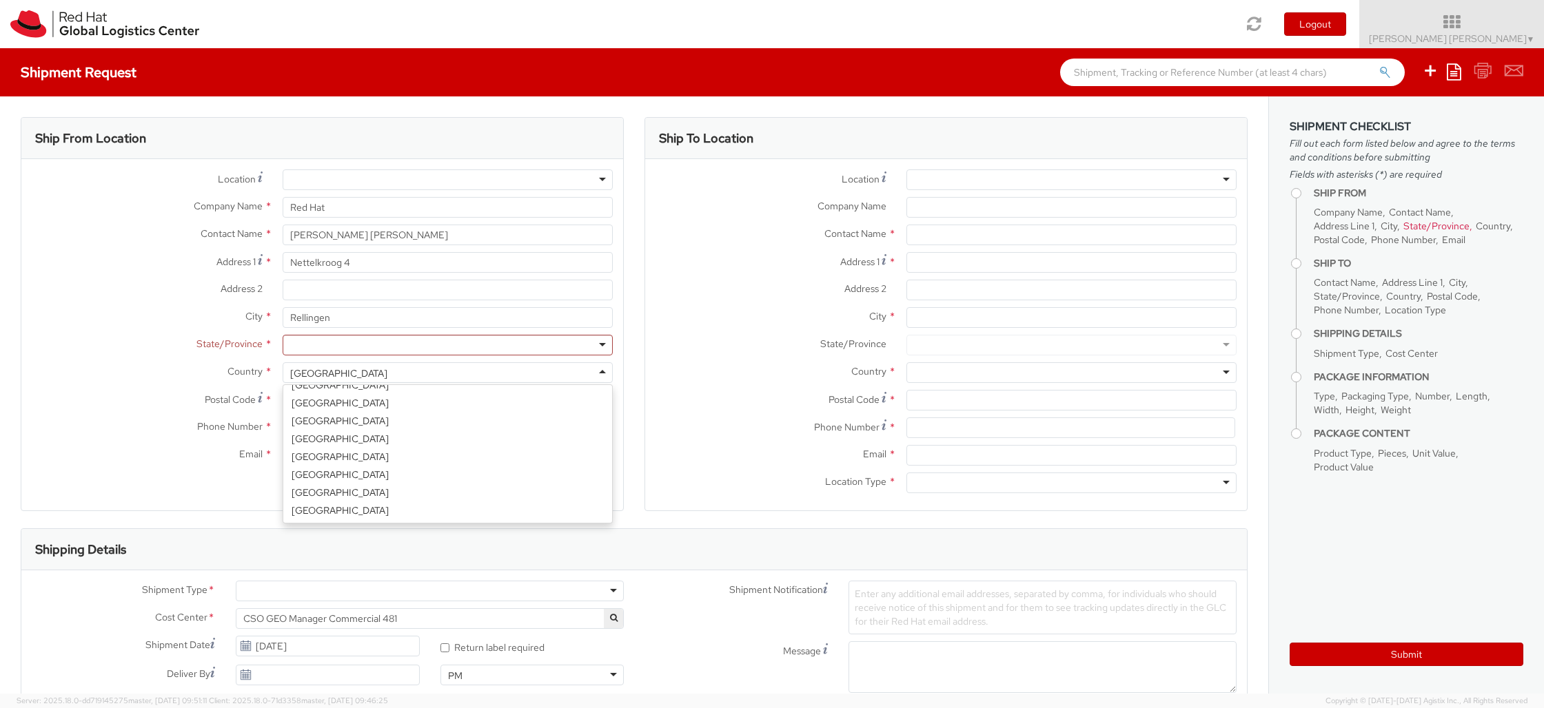
scroll to position [1237, 0]
select select "CM"
select select "KGS"
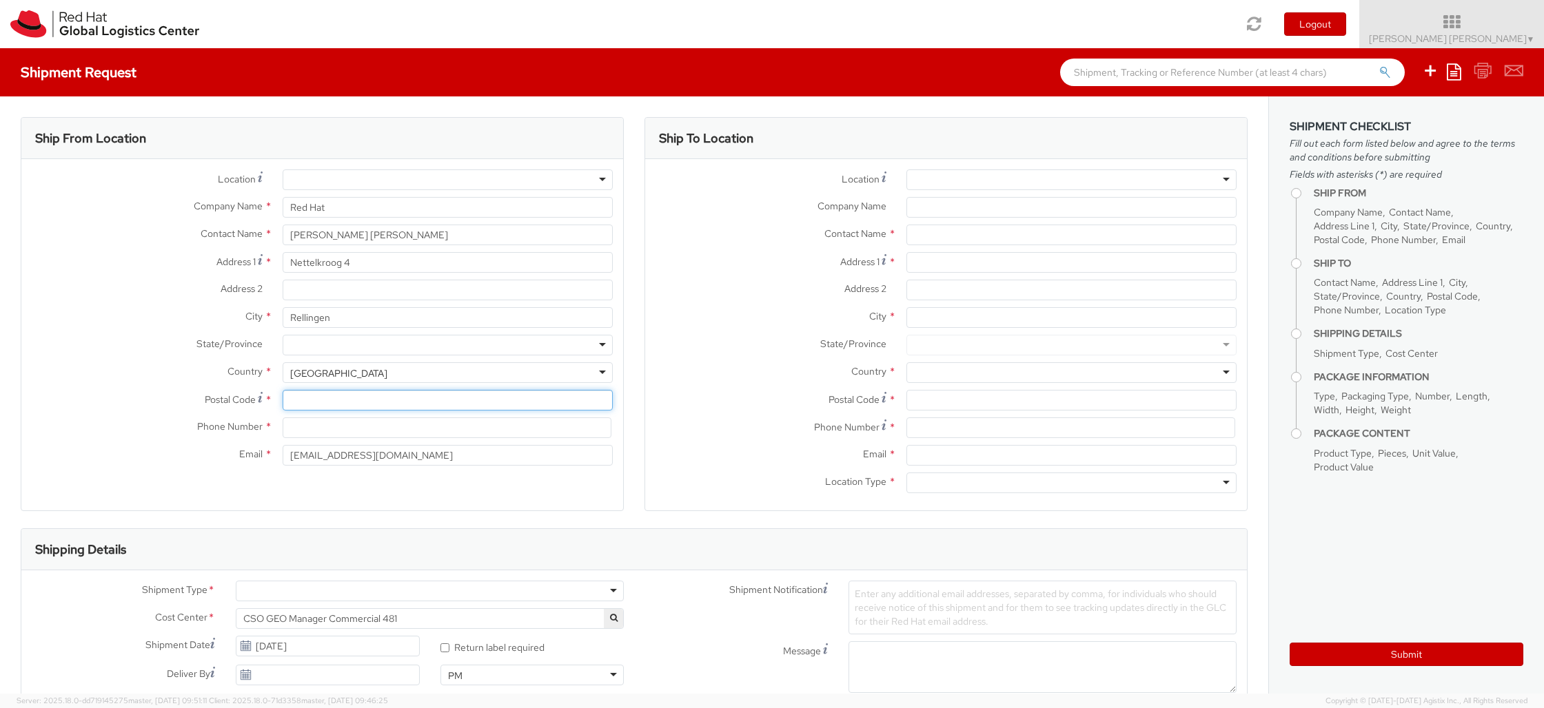
click at [351, 401] on input "Postal Code *" at bounding box center [448, 400] width 330 height 21
type input "25462"
type input "015155156932"
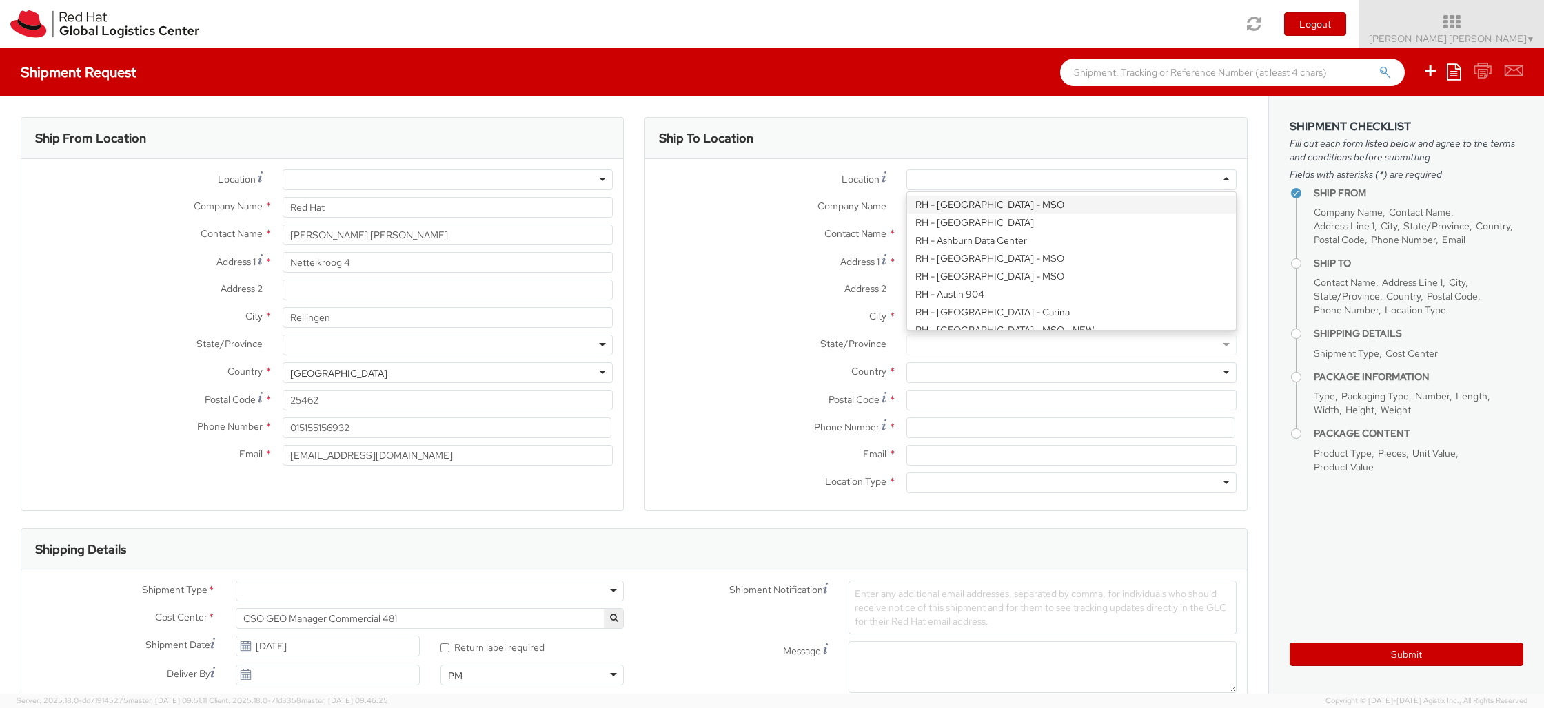
click at [1005, 183] on div at bounding box center [1071, 180] width 330 height 21
type input "brno"
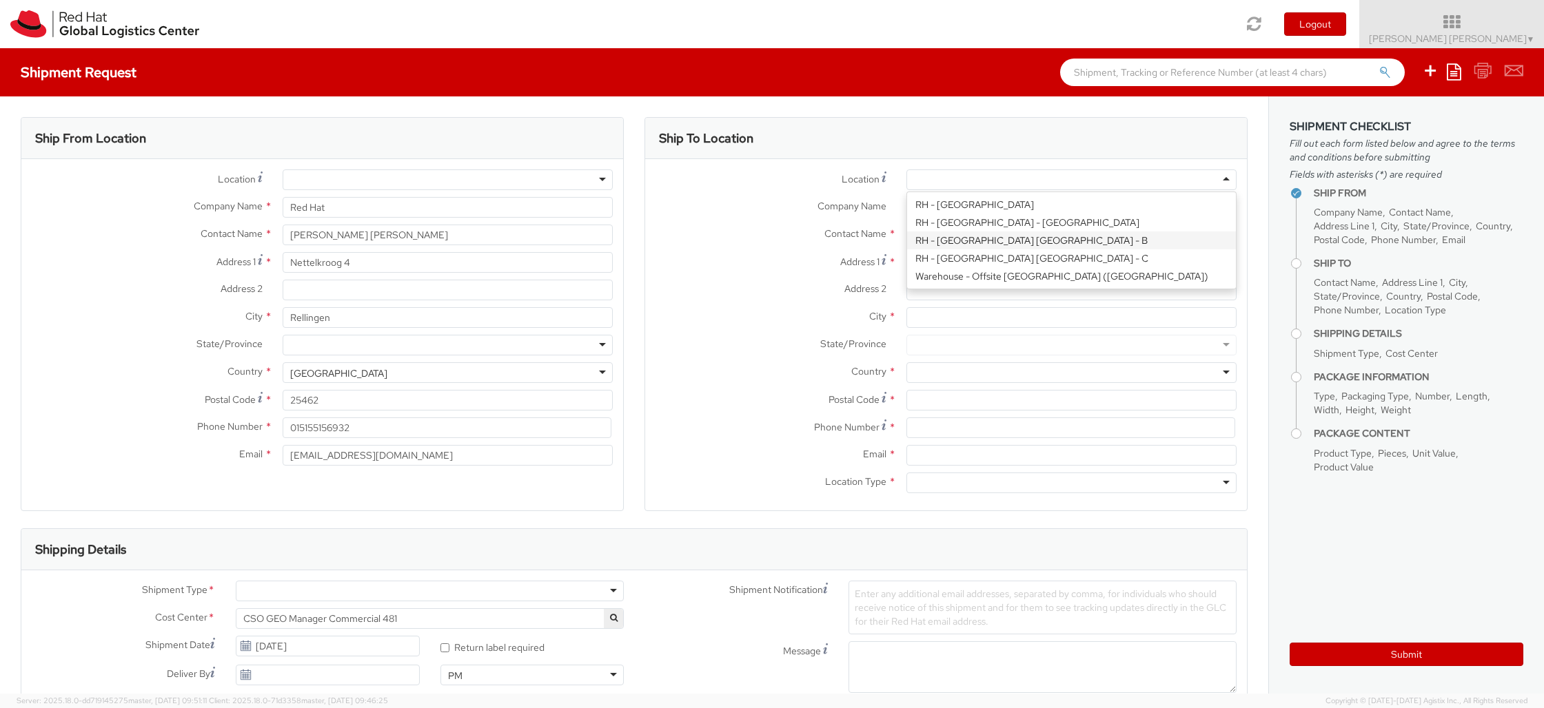
type input "Red Hat Czech s.r.o."
type input "Purkynova 647/111"
type input "[GEOGRAPHIC_DATA]"
type input "621 00"
type input "420 532 294 555"
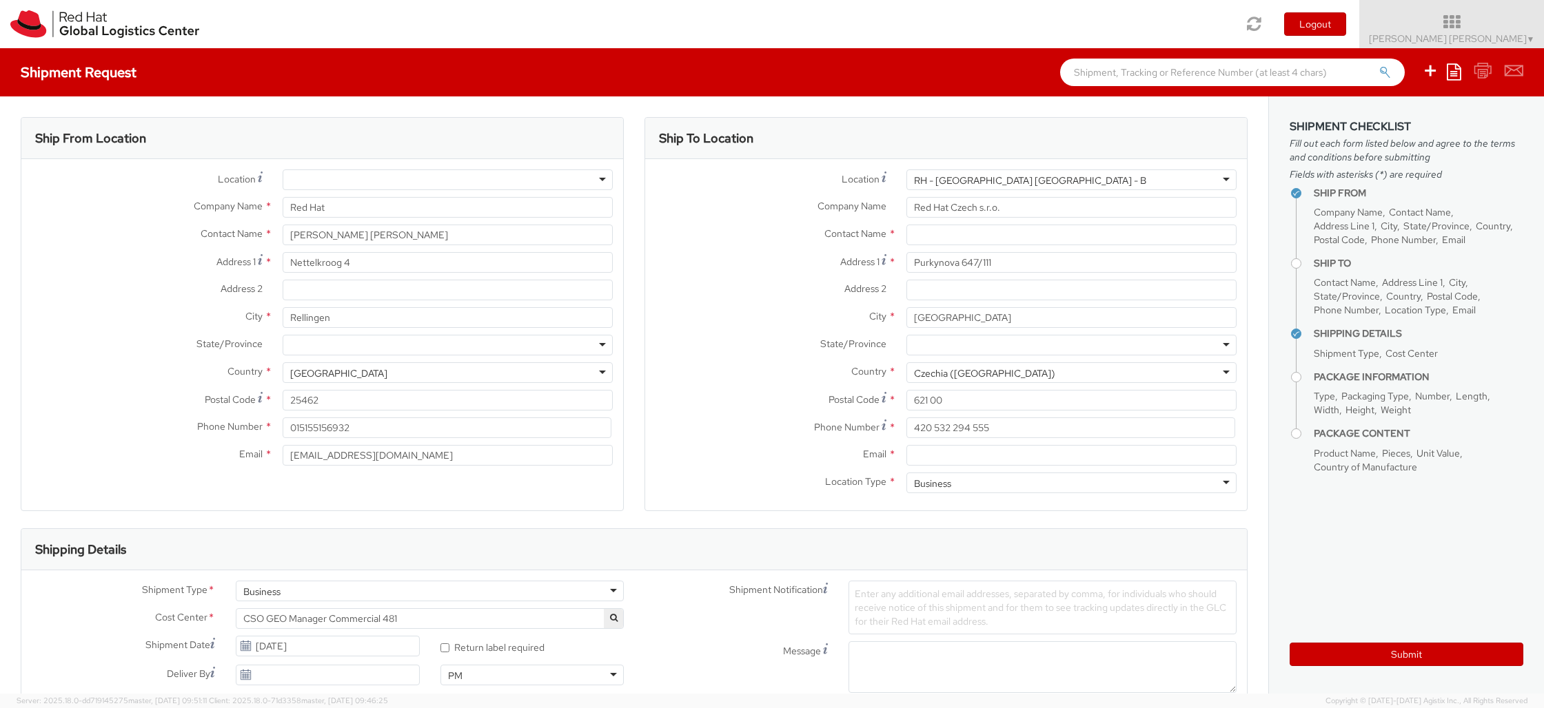
scroll to position [0, 0]
click at [1025, 240] on input "text" at bounding box center [1071, 235] width 330 height 21
paste input "IT - Endpoint Systems"
type input "IT - Endpoint Systems"
click at [965, 291] on input "Address 2 *" at bounding box center [1071, 290] width 330 height 21
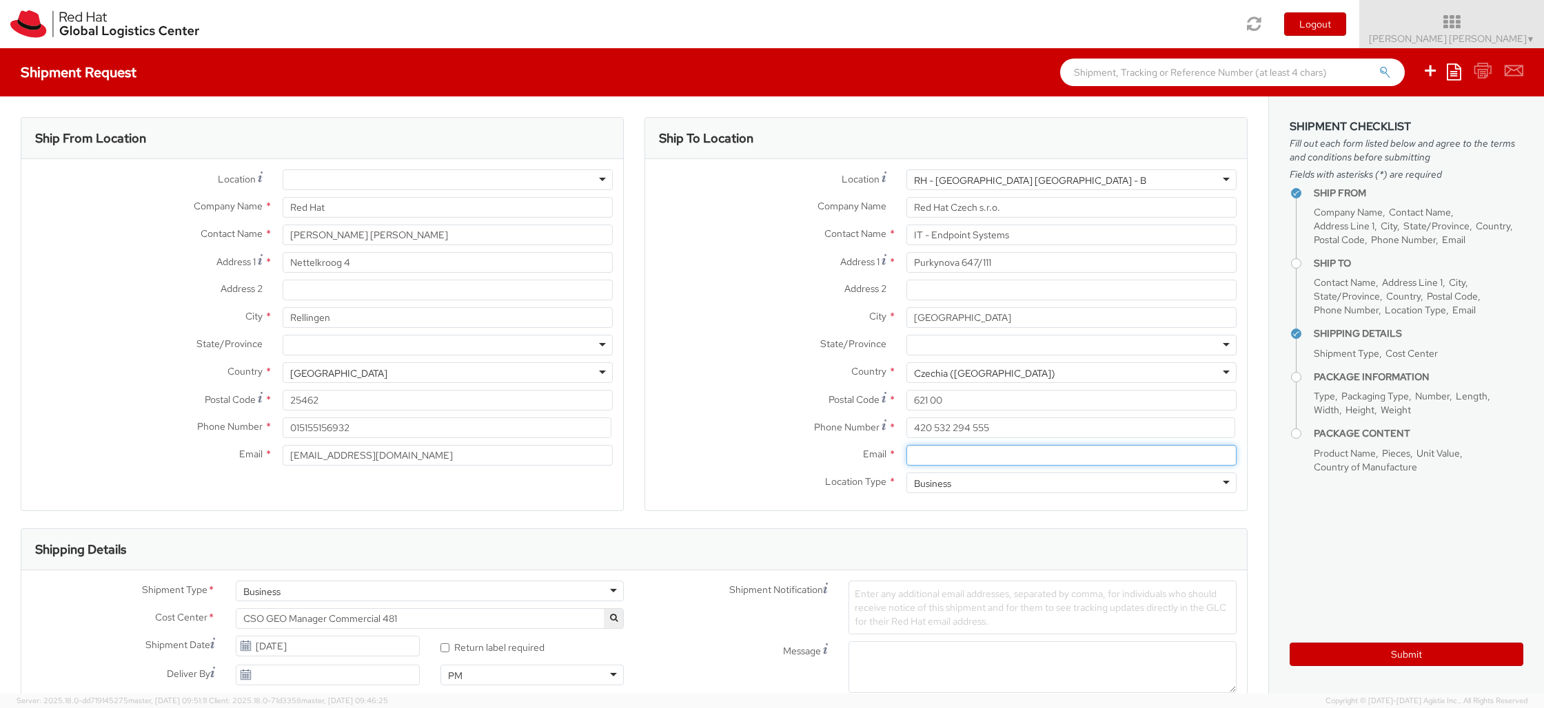
click at [941, 457] on input "Email *" at bounding box center [1071, 455] width 330 height 21
paste input "[EMAIL_ADDRESS][DOMAIN_NAME]"
type input "[EMAIL_ADDRESS][DOMAIN_NAME]"
click at [1043, 237] on input "IT - Endpoint Systems" at bounding box center [1071, 235] width 330 height 21
paste input "Dominik Galovic"
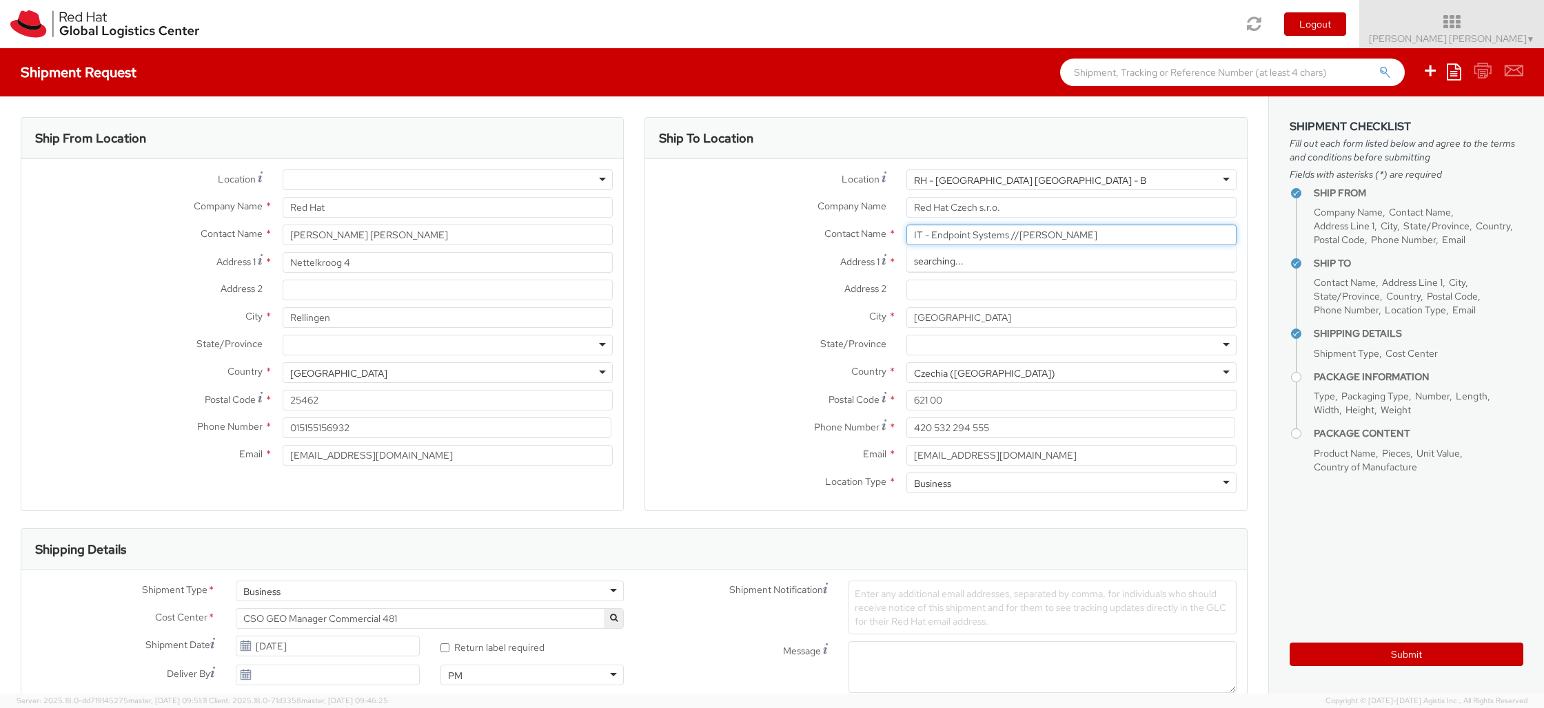
click at [1019, 237] on input "IT - Endpoint Systems //Dominik Galovic" at bounding box center [1071, 235] width 330 height 21
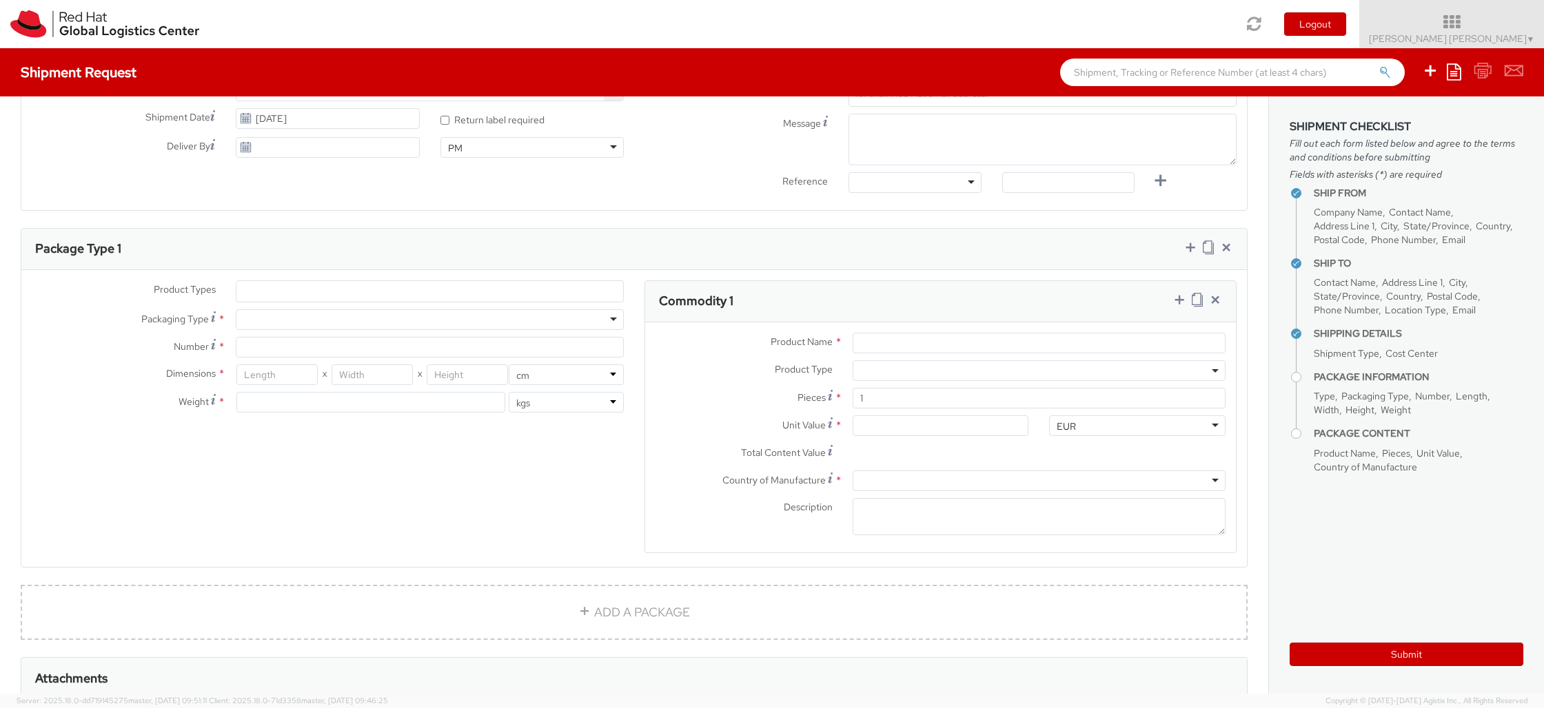
scroll to position [551, 0]
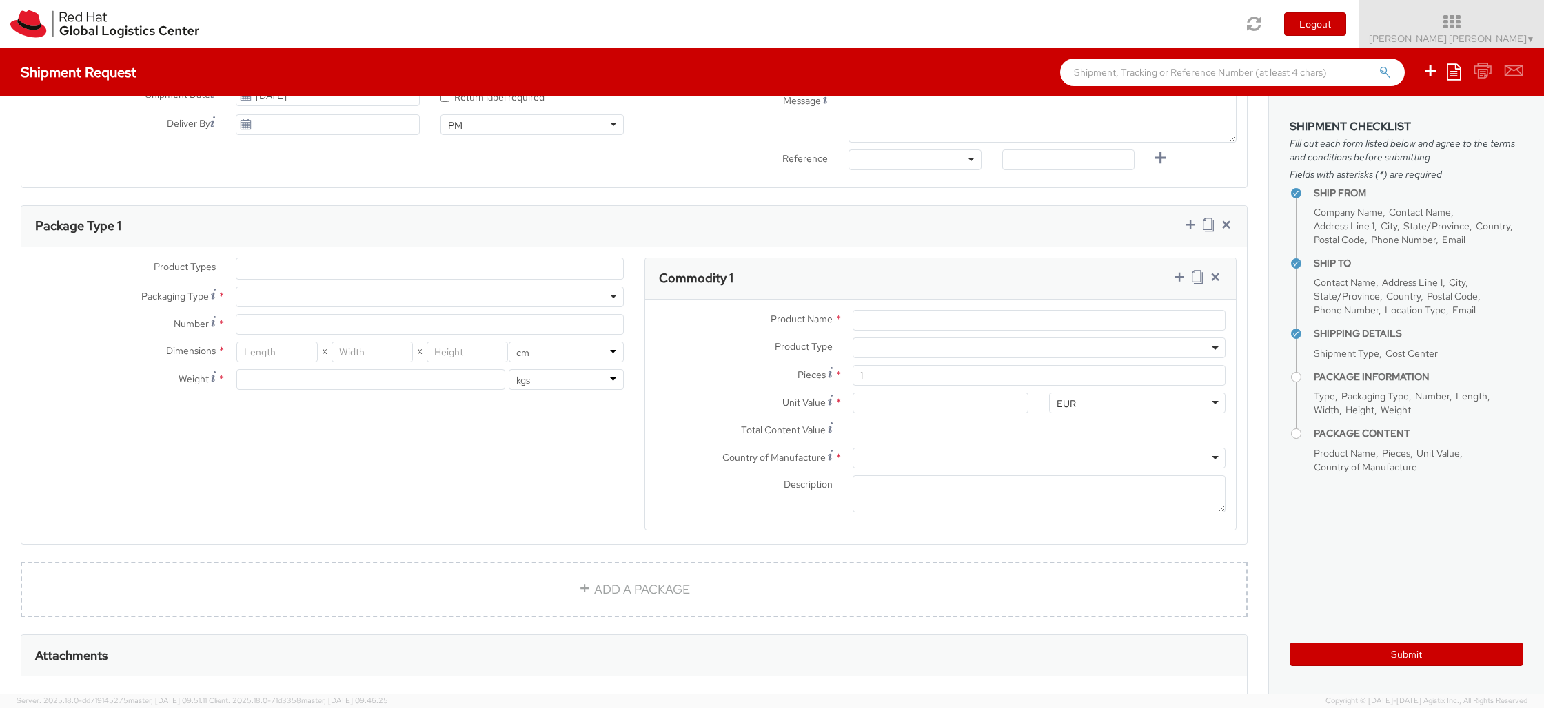
type input "IT - Endpoint Systems // [PERSON_NAME]"
click at [883, 321] on input "Product Name *" at bounding box center [1038, 320] width 373 height 21
type input "MacBook Pro"
click at [883, 398] on input "Unit Value *" at bounding box center [940, 403] width 176 height 21
type input "4.00"
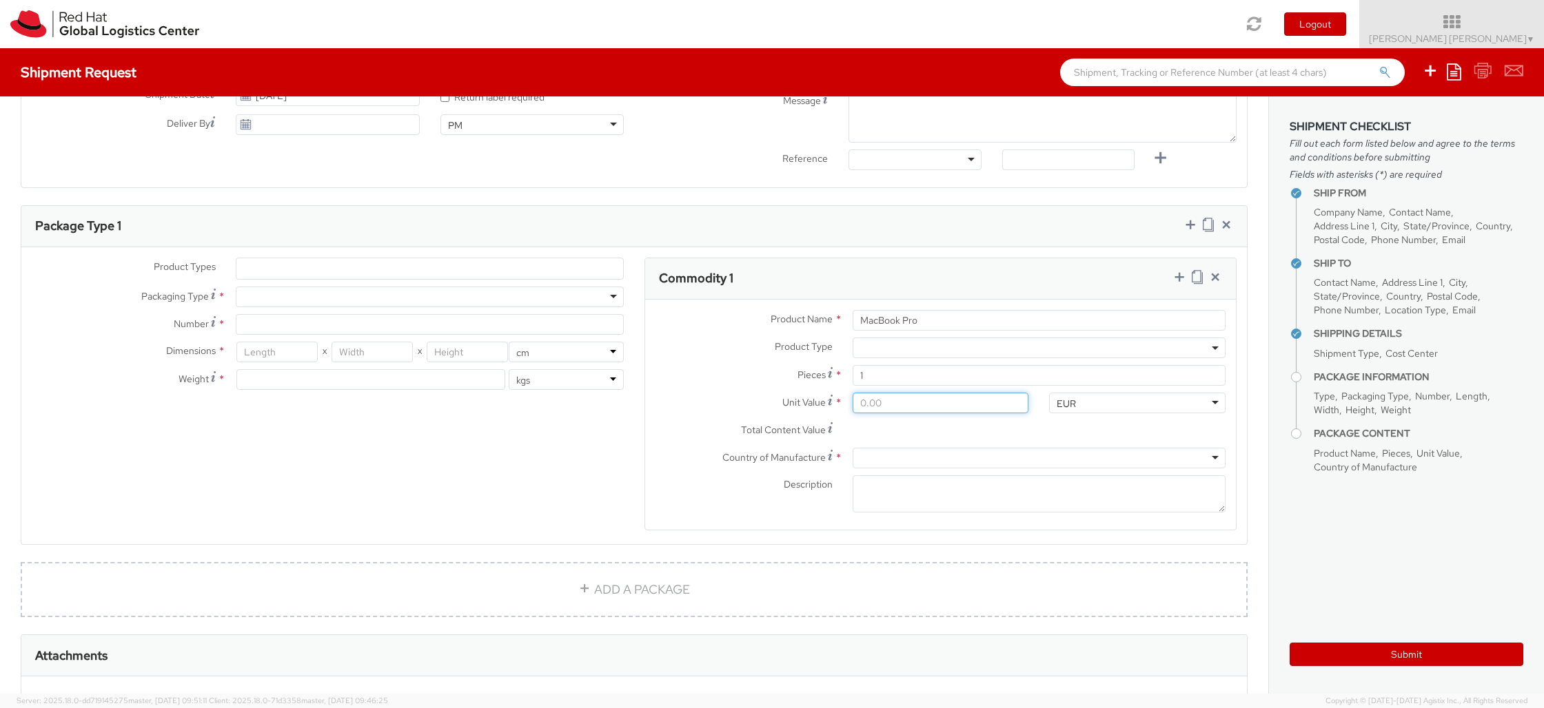
type input "4.00"
type input "40.00"
type input "400.00"
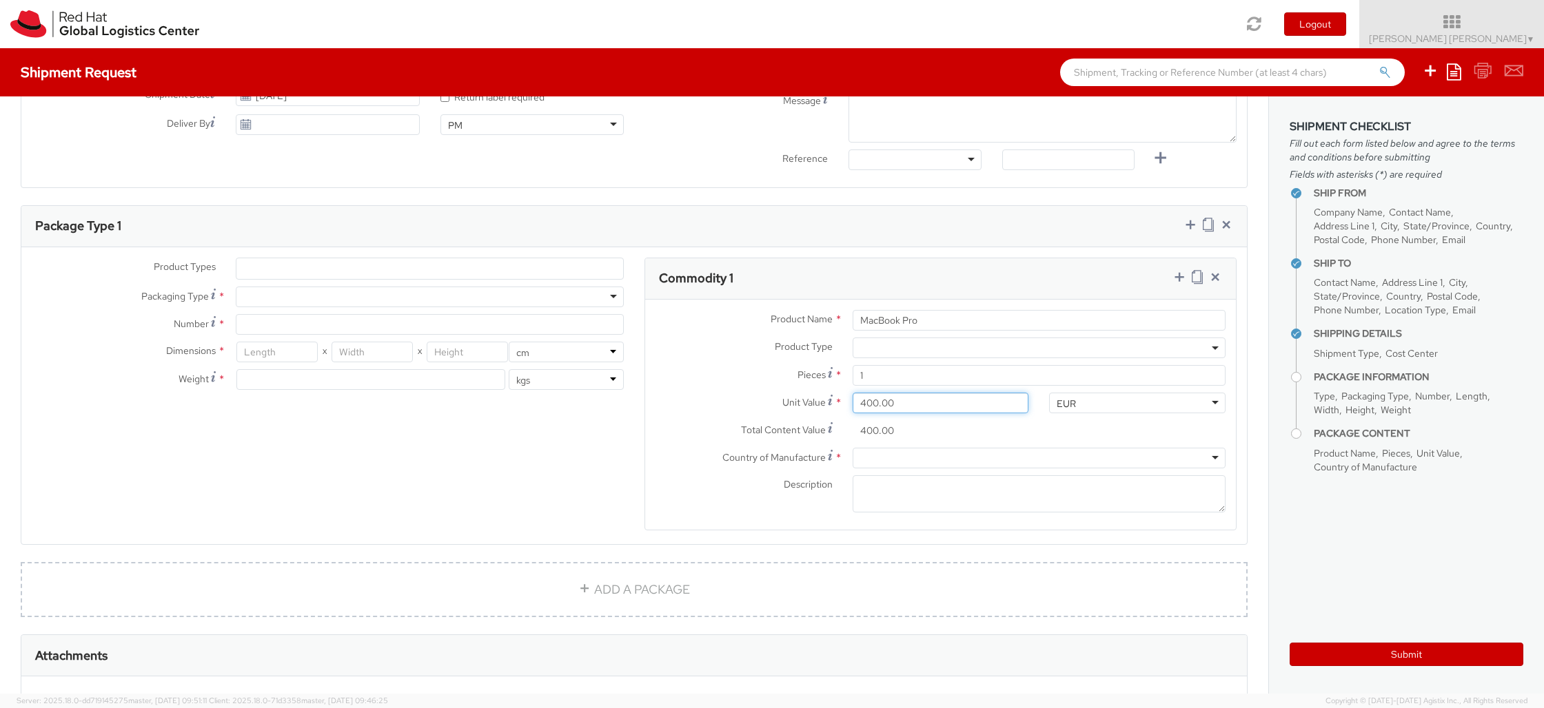
type input "40.00"
type input "4.00"
type input "0.00"
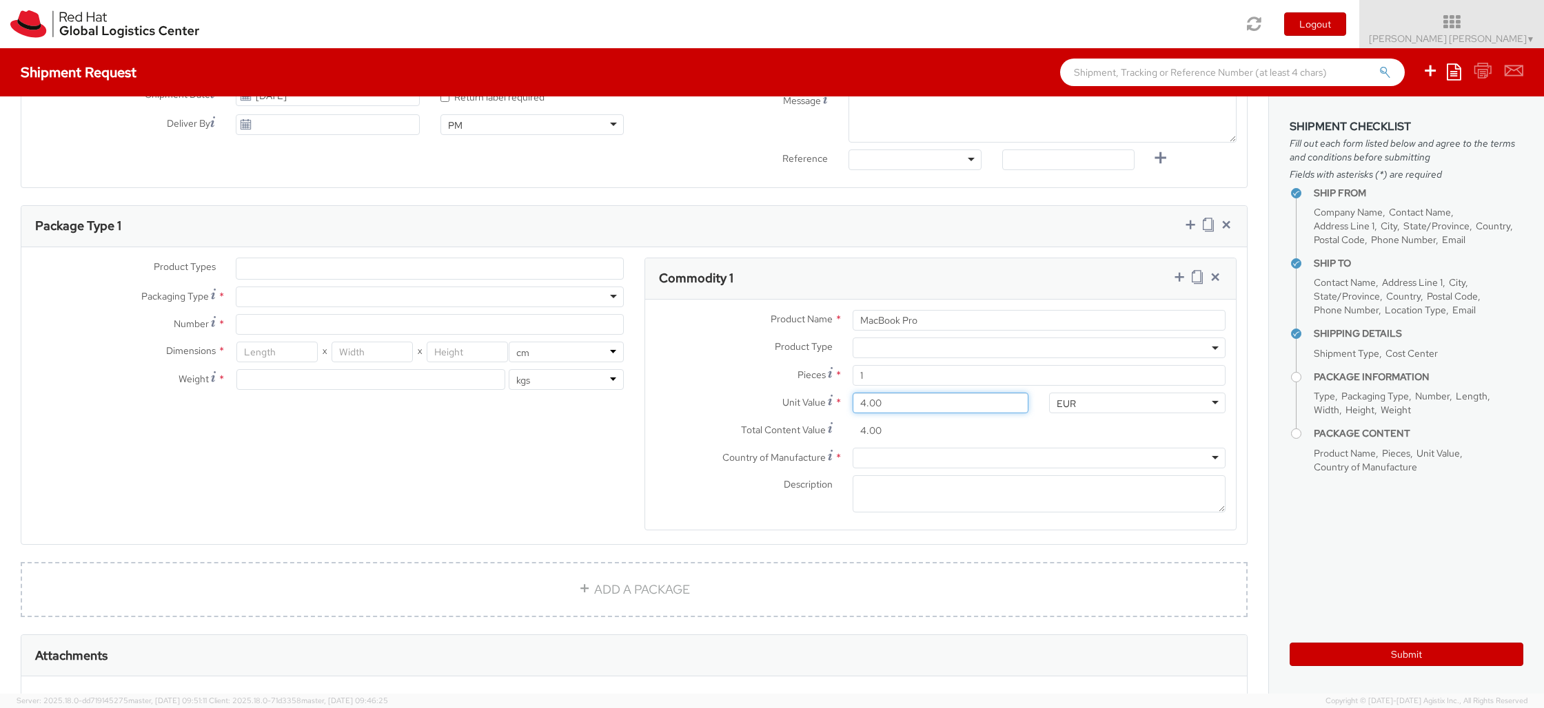
type input "0.00"
type input "5.00"
type input "50.00"
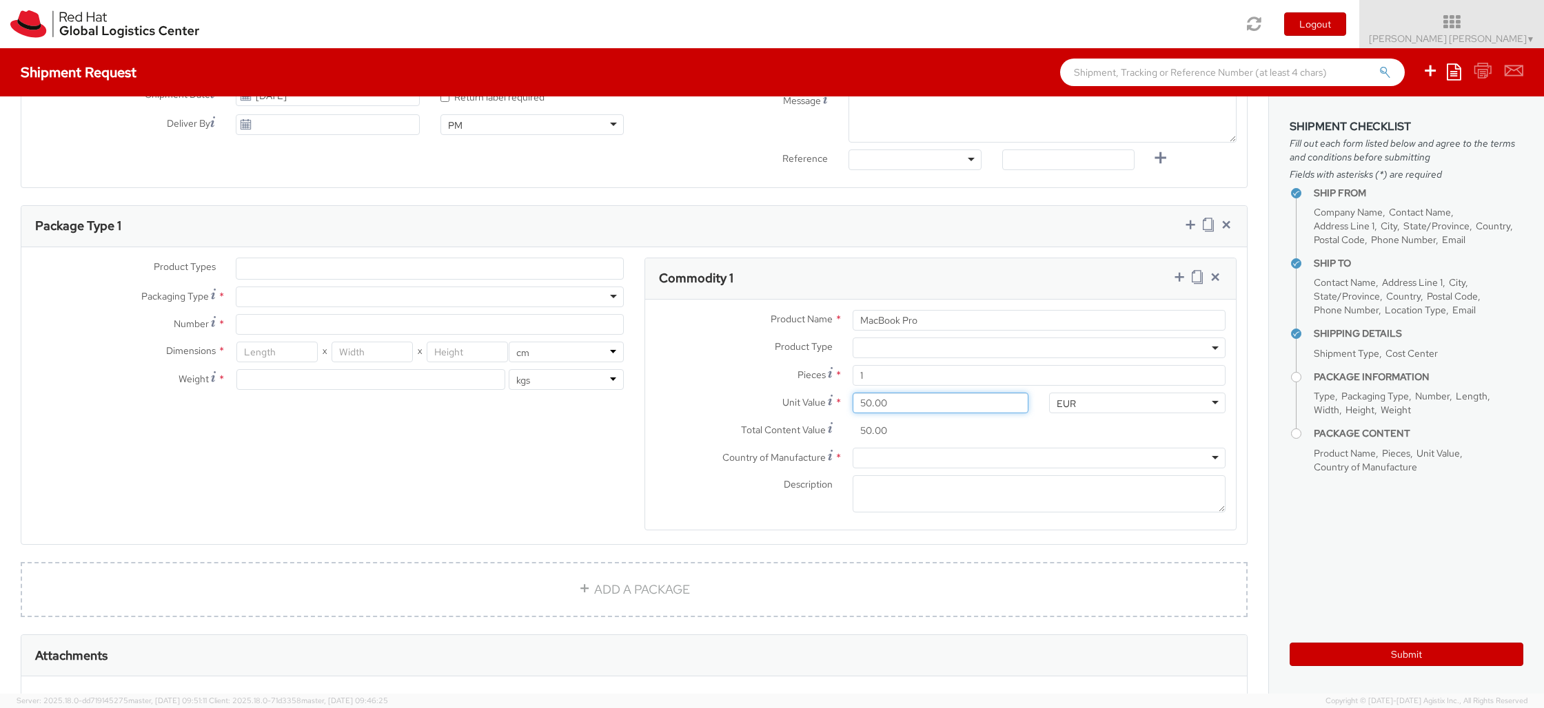
type input "500.00"
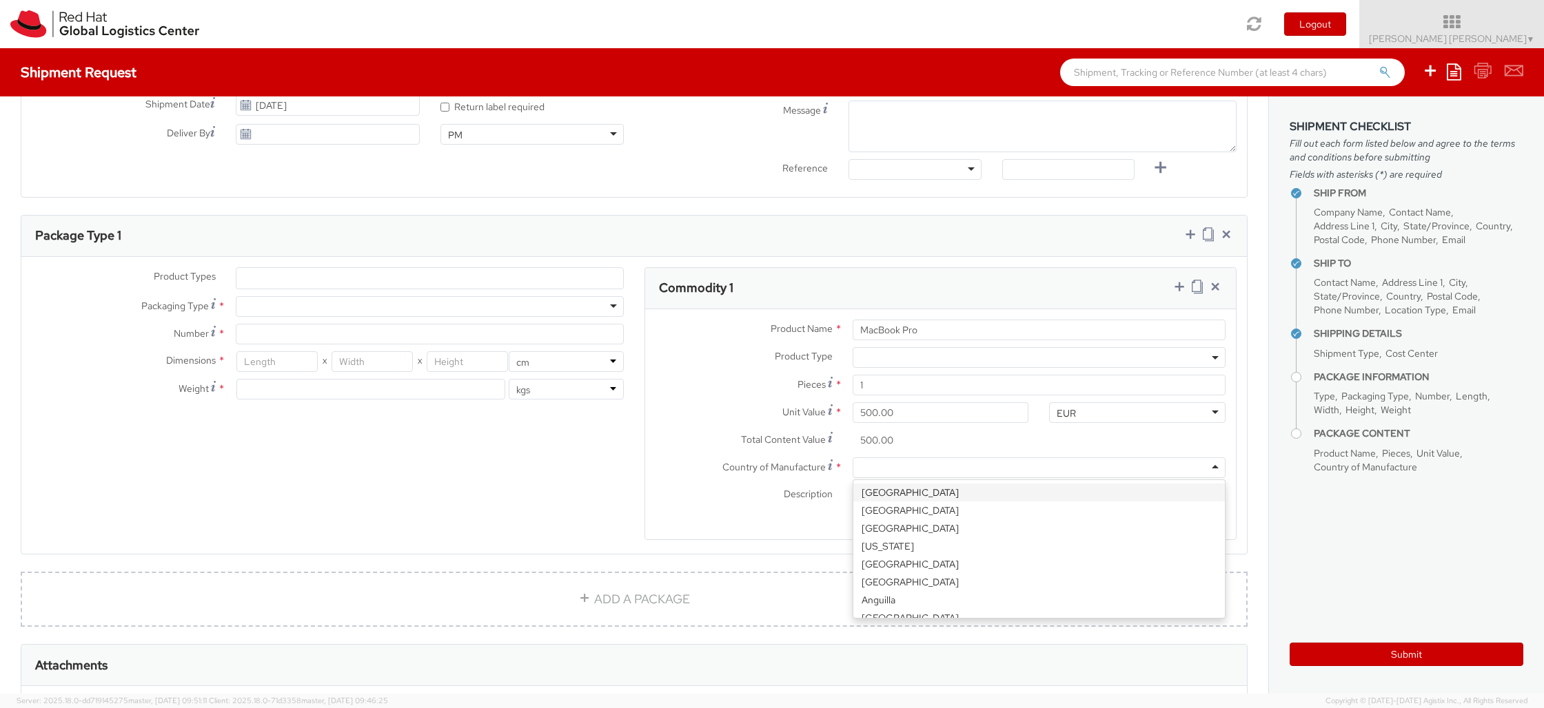
click at [874, 471] on div at bounding box center [1038, 468] width 373 height 21
type input "ch"
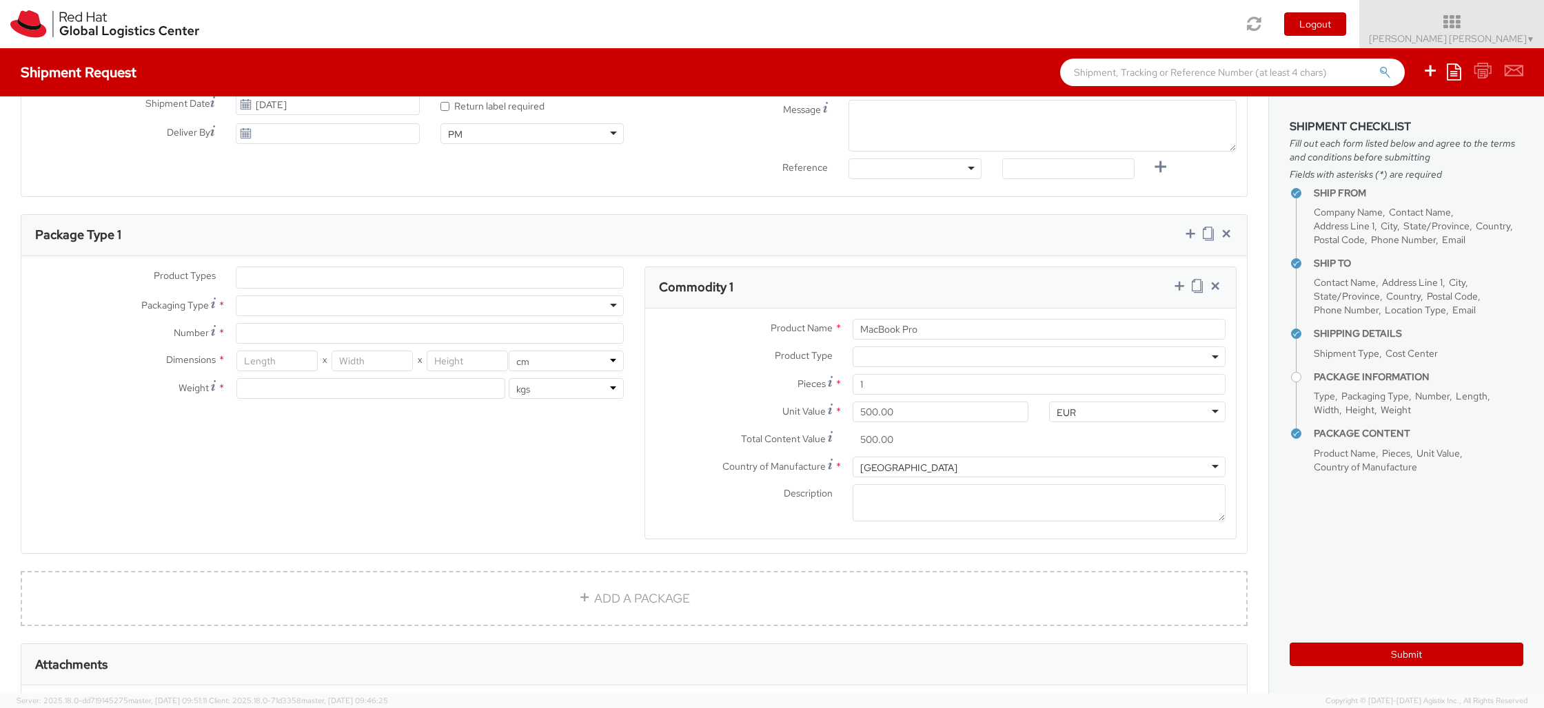
scroll to position [0, 0]
click at [311, 276] on ul at bounding box center [429, 277] width 387 height 21
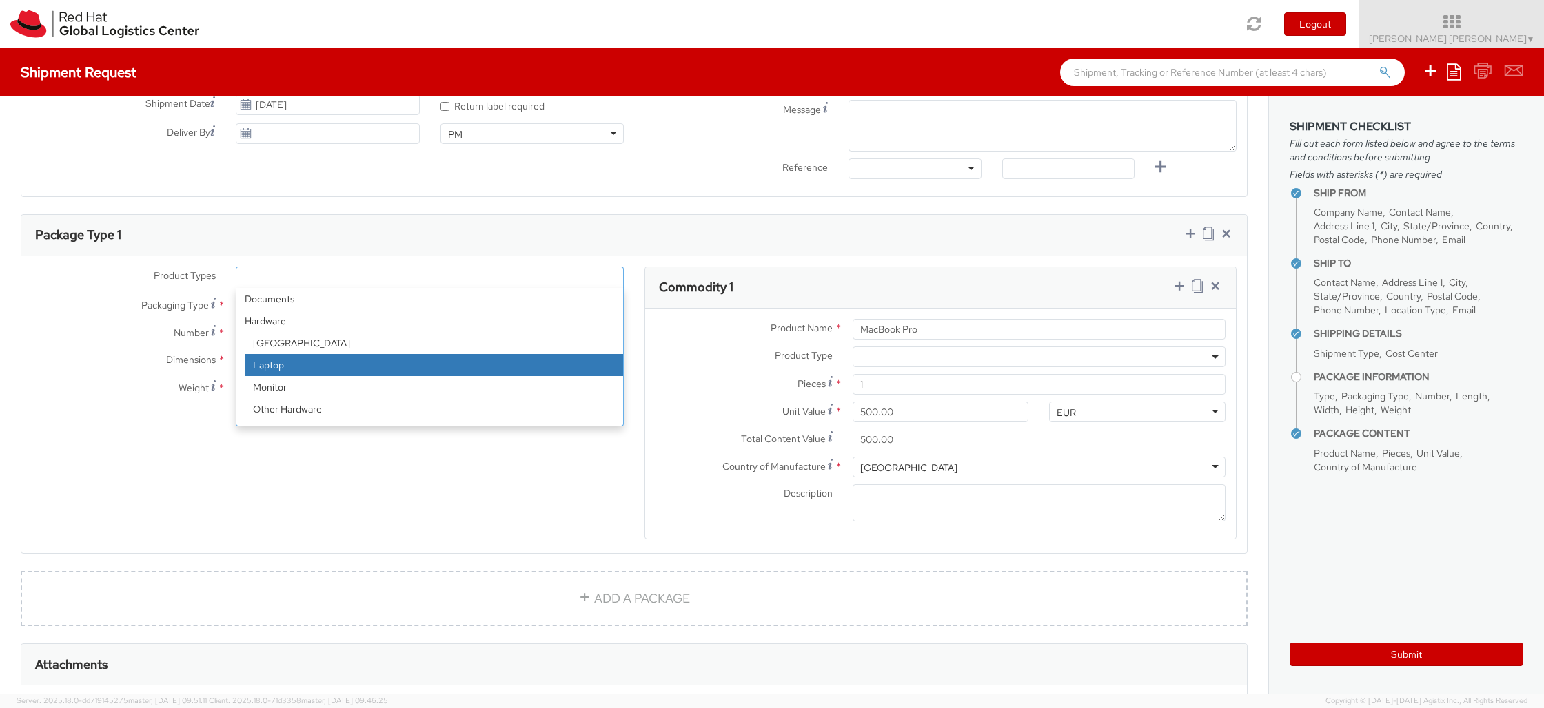
select select "LAPTOP"
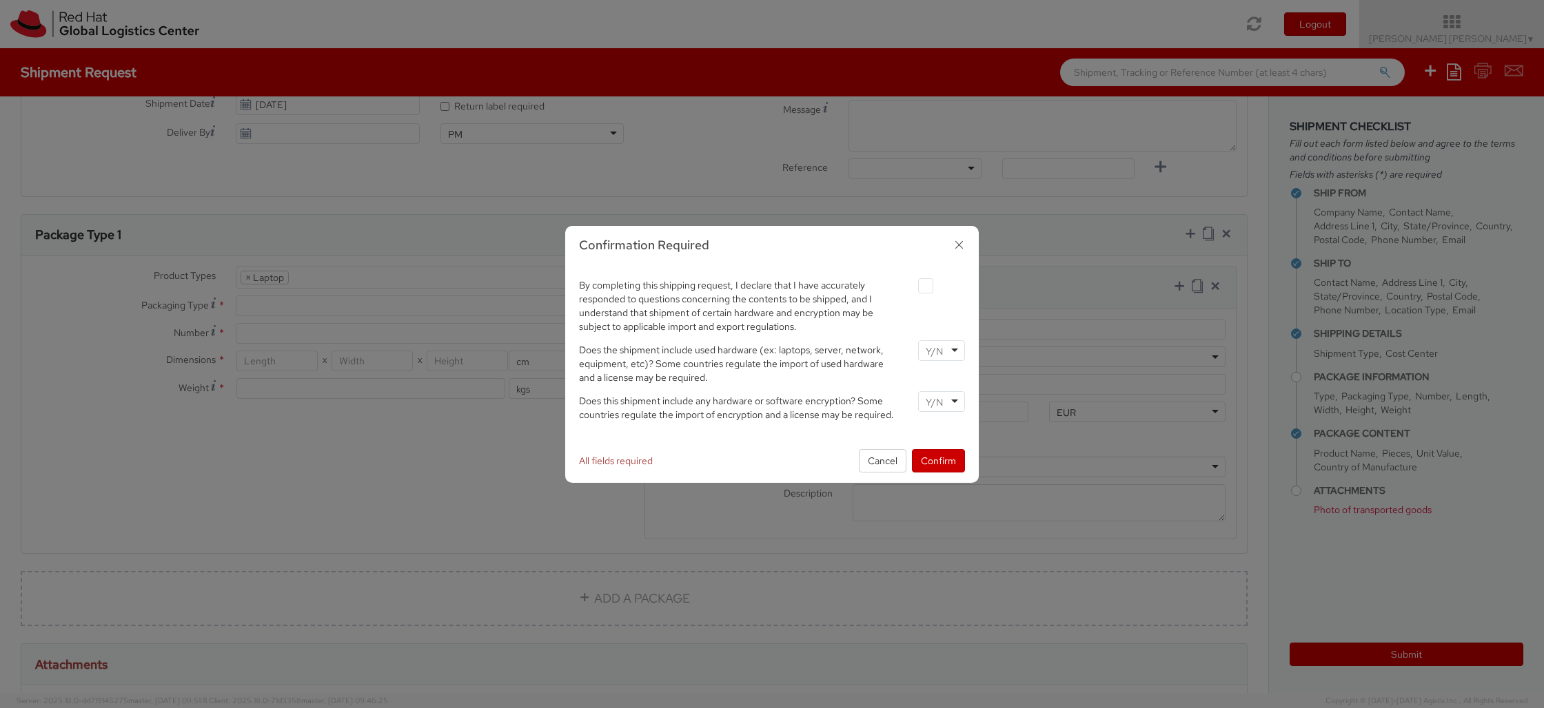
click at [922, 287] on label at bounding box center [925, 285] width 15 height 15
click at [914, 287] on input "checkbox" at bounding box center [909, 286] width 9 height 9
checkbox input "true"
click at [959, 355] on div at bounding box center [941, 350] width 47 height 21
click at [948, 394] on div at bounding box center [941, 401] width 47 height 21
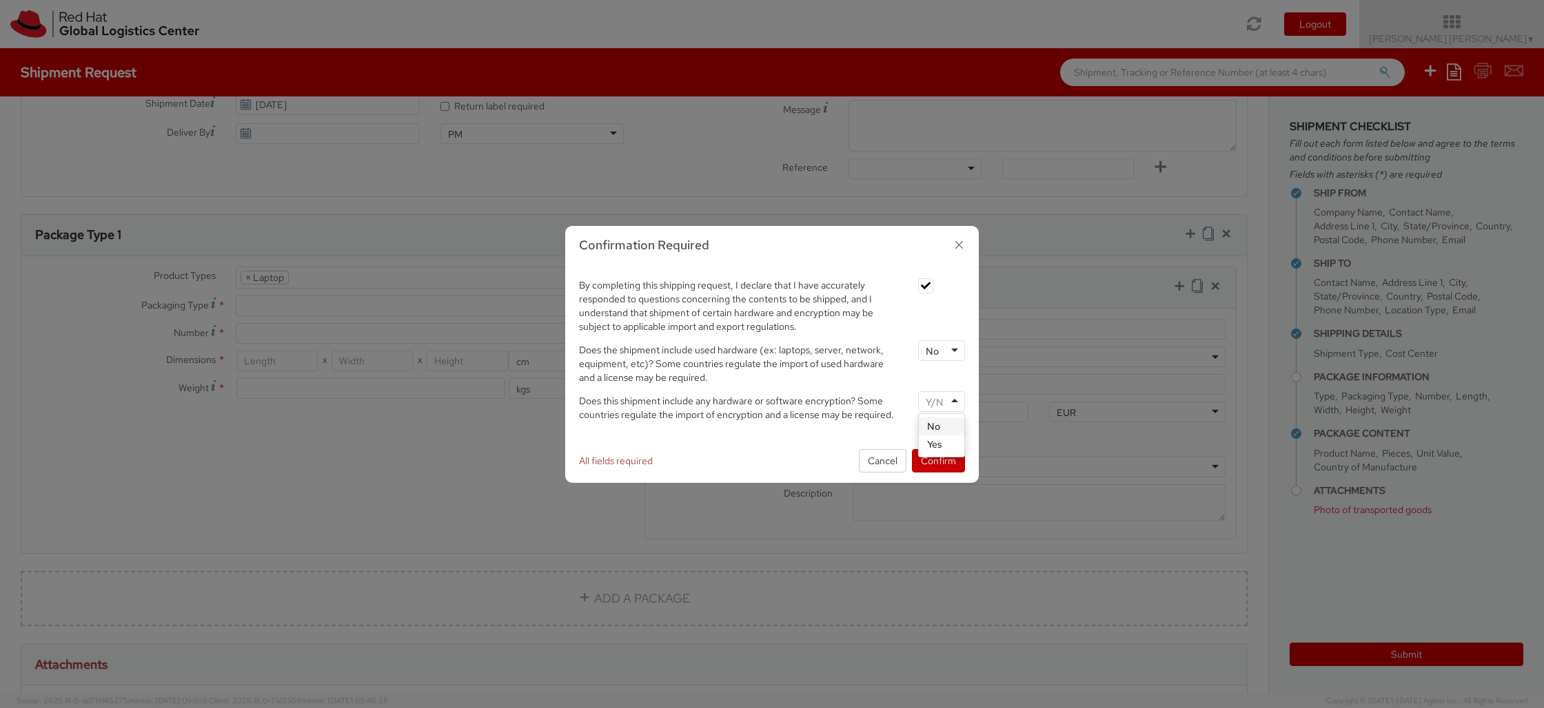
drag, startPoint x: 943, startPoint y: 428, endPoint x: 943, endPoint y: 439, distance: 11.0
click at [940, 459] on button "Confirm" at bounding box center [938, 460] width 53 height 23
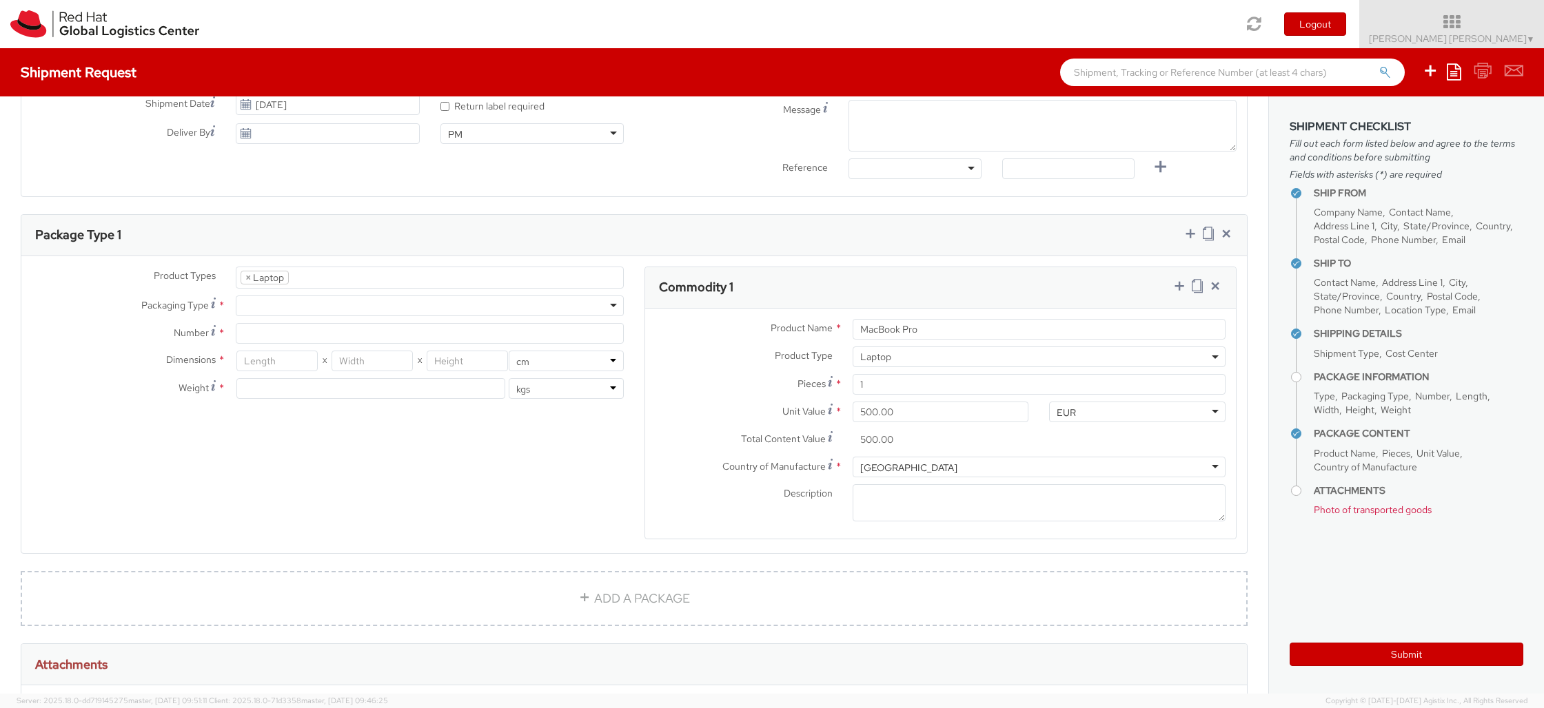
click at [372, 308] on div at bounding box center [430, 306] width 388 height 21
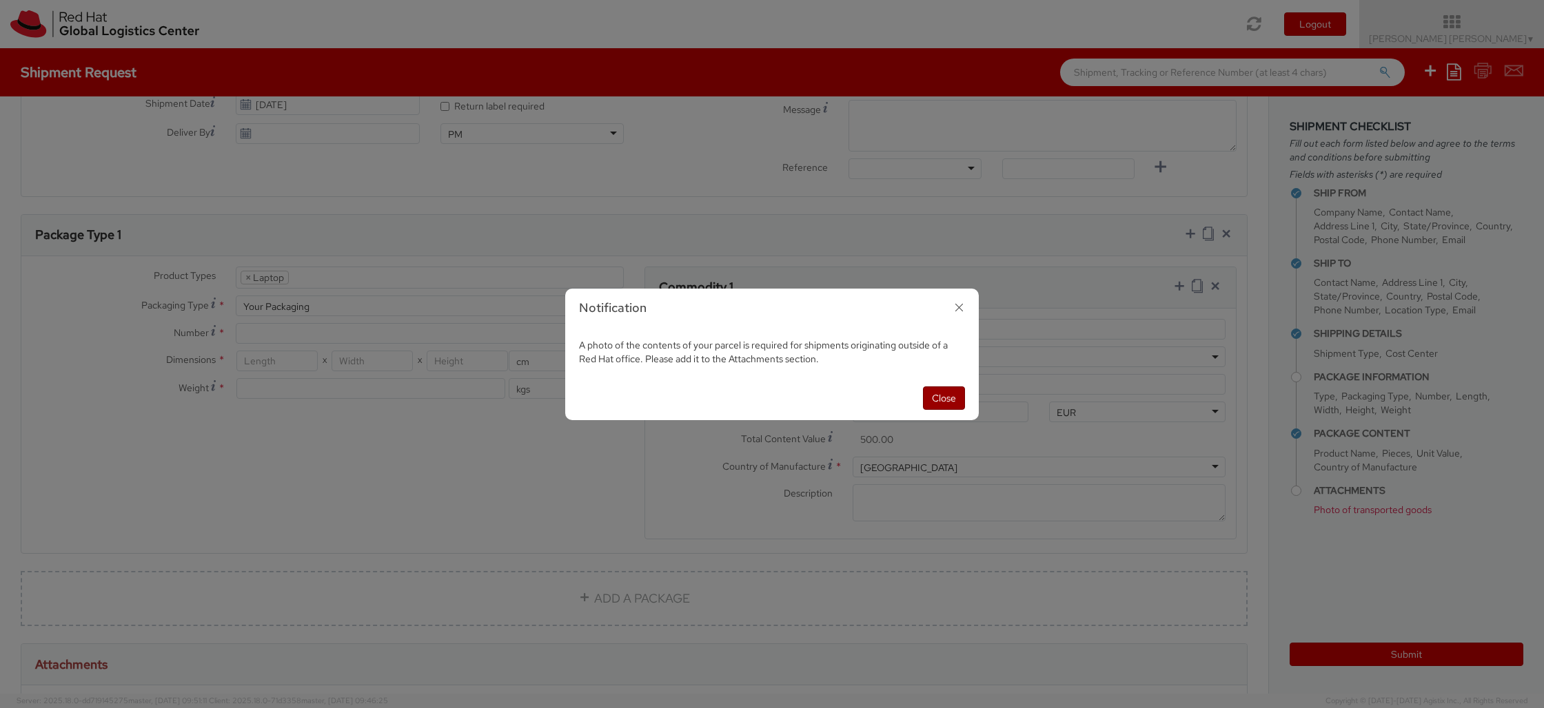
click at [947, 400] on button "Close" at bounding box center [944, 398] width 42 height 23
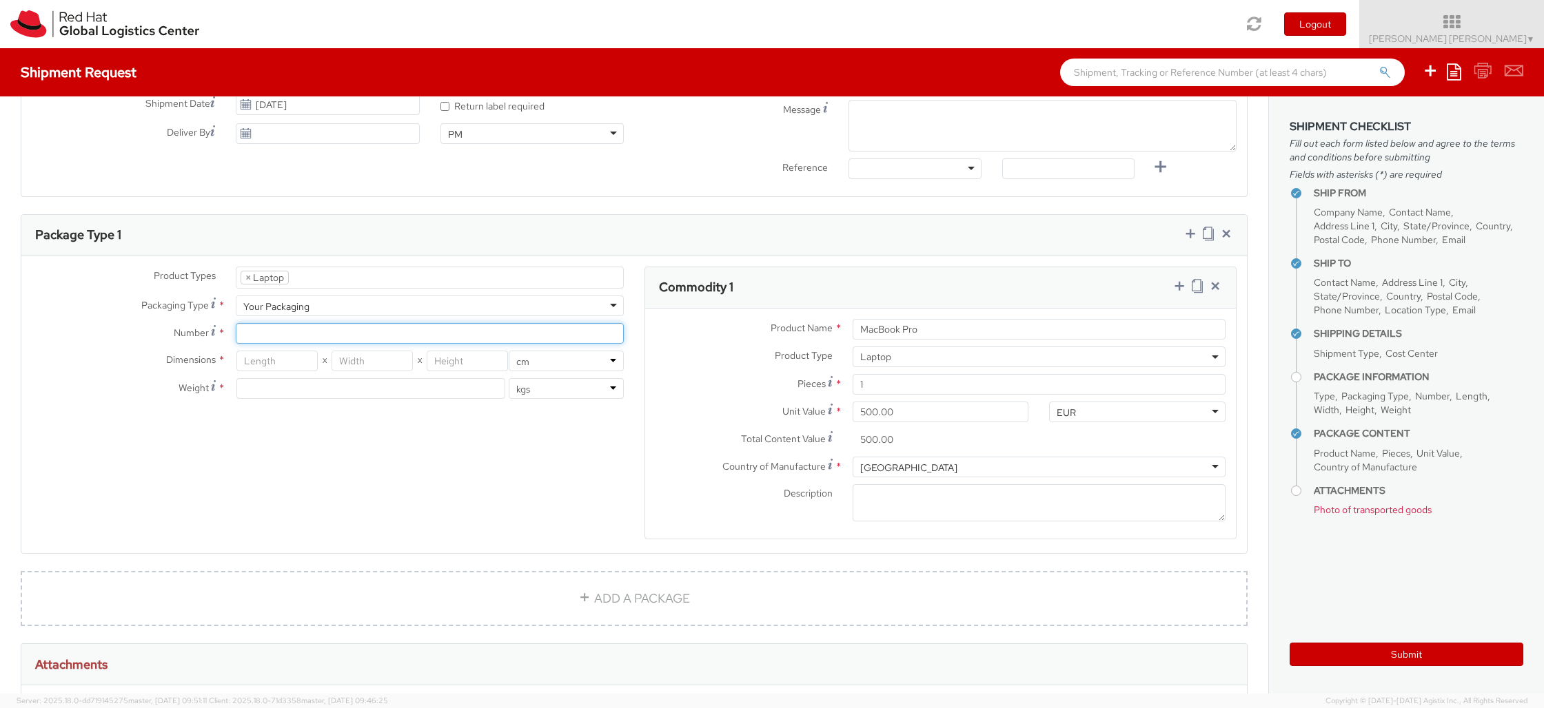
click at [262, 332] on input "Number *" at bounding box center [430, 333] width 388 height 21
type input "1"
click at [290, 362] on input "number" at bounding box center [276, 361] width 81 height 21
type input "40"
type input "30"
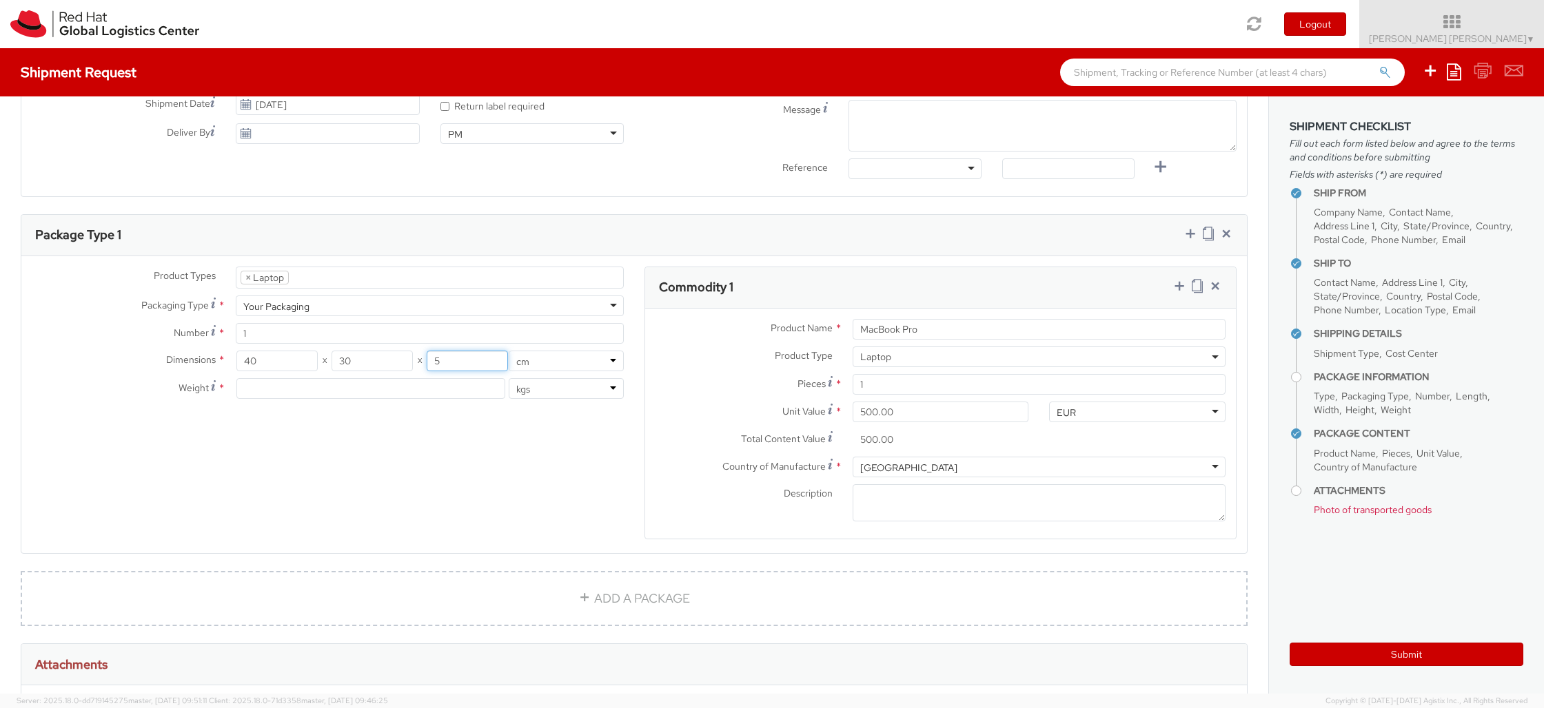
type input "5"
click at [313, 391] on input "number" at bounding box center [370, 388] width 269 height 21
type input "3"
drag, startPoint x: 405, startPoint y: 525, endPoint x: 399, endPoint y: 520, distance: 8.3
click at [406, 525] on div "Product Types * Documents Docking Station Laptop Monitor Other Hardware Server …" at bounding box center [633, 412] width 1225 height 291
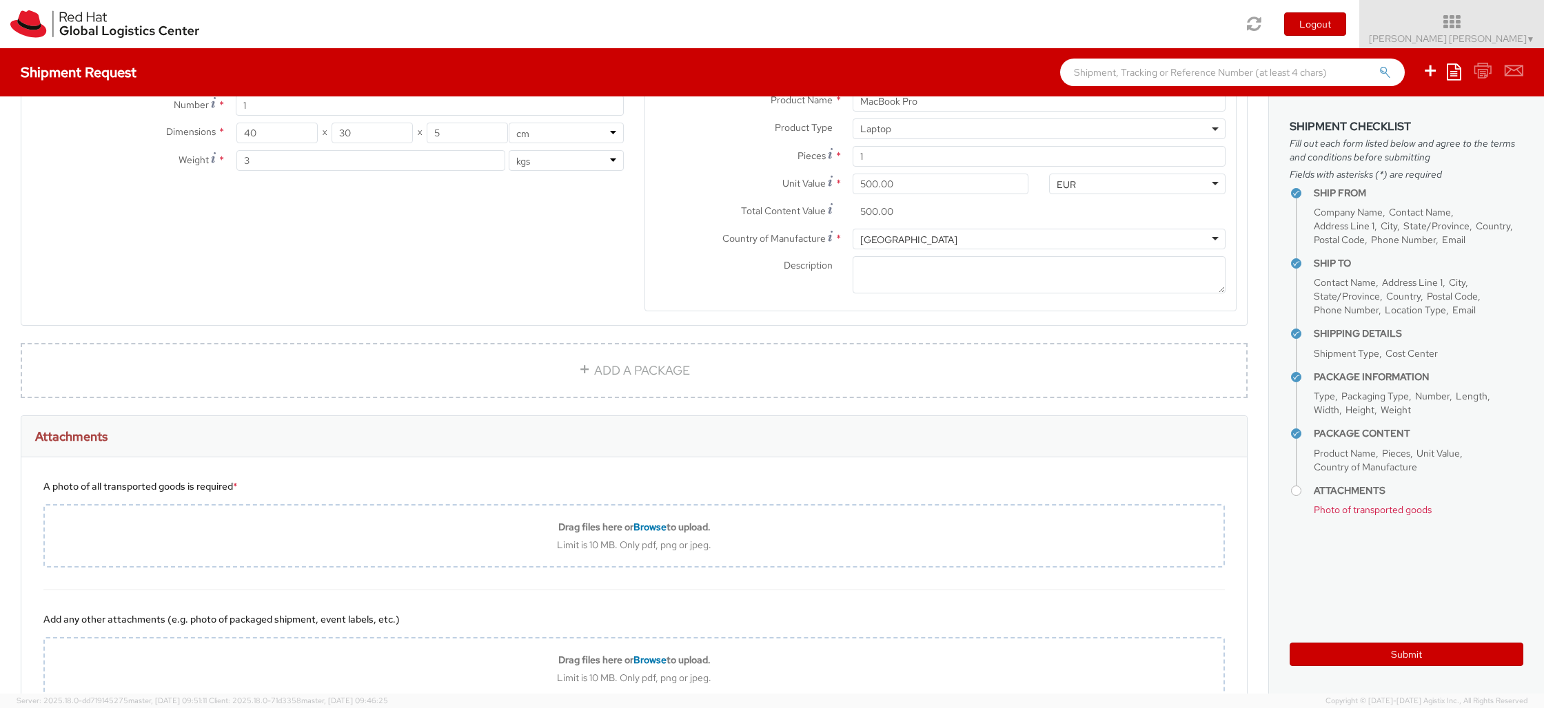
scroll to position [872, 0]
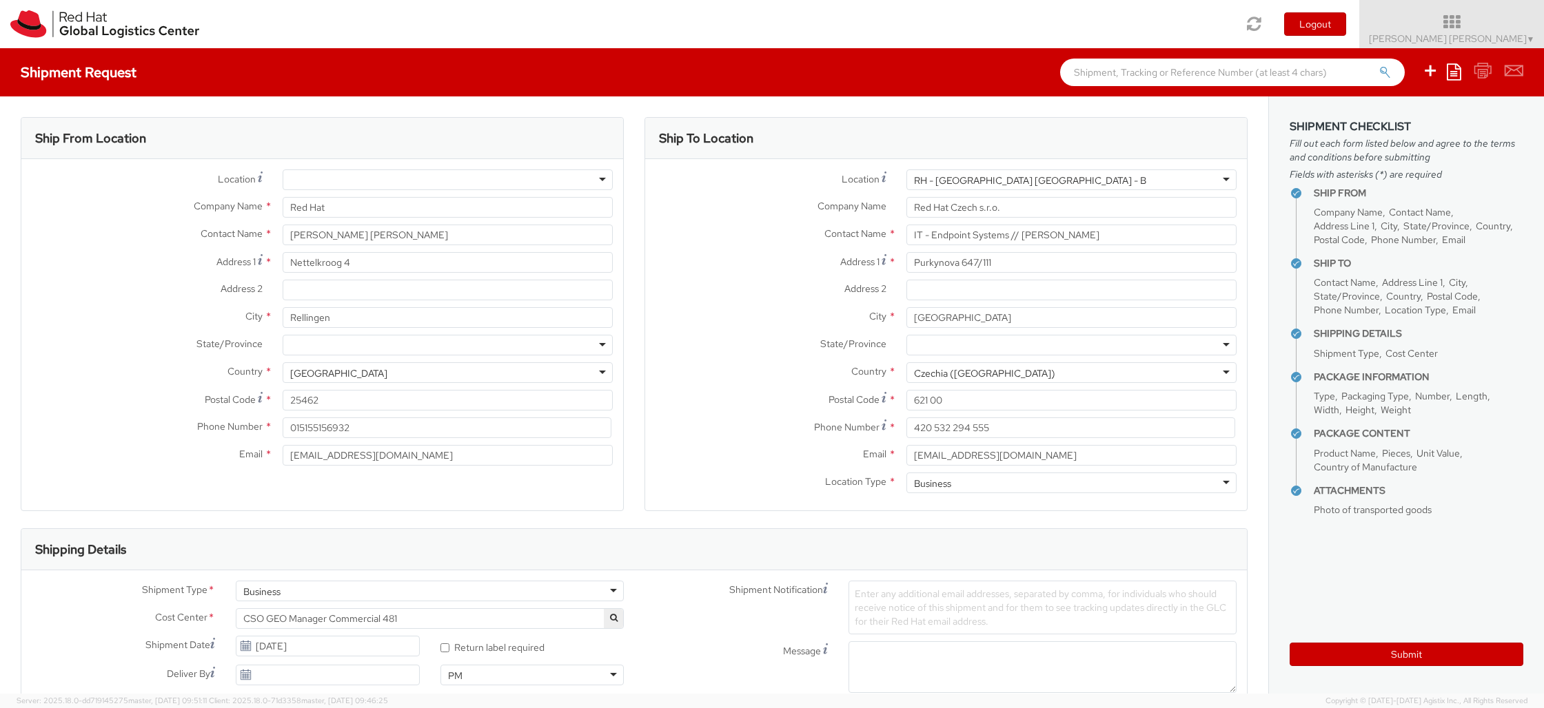
select select "LAPTOP"
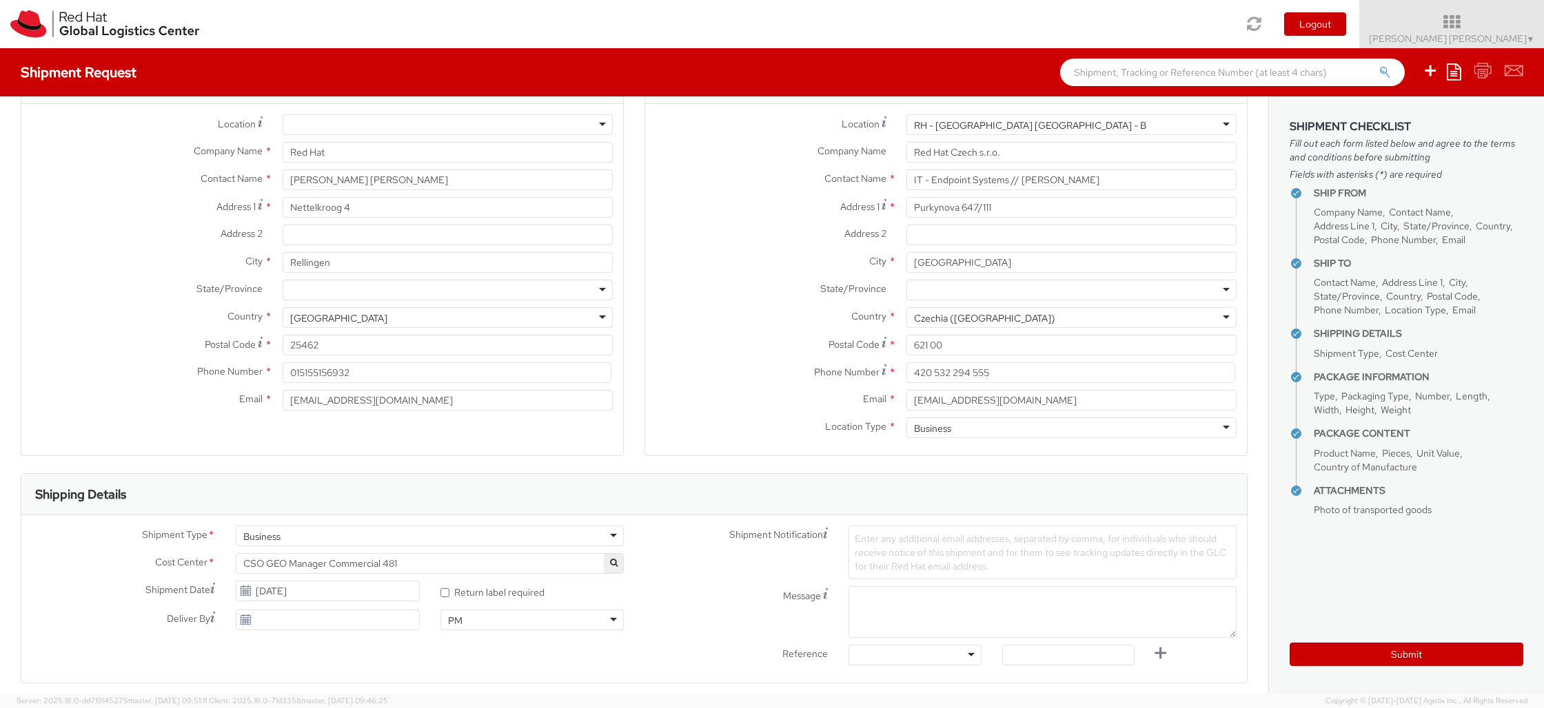
scroll to position [1134, 0]
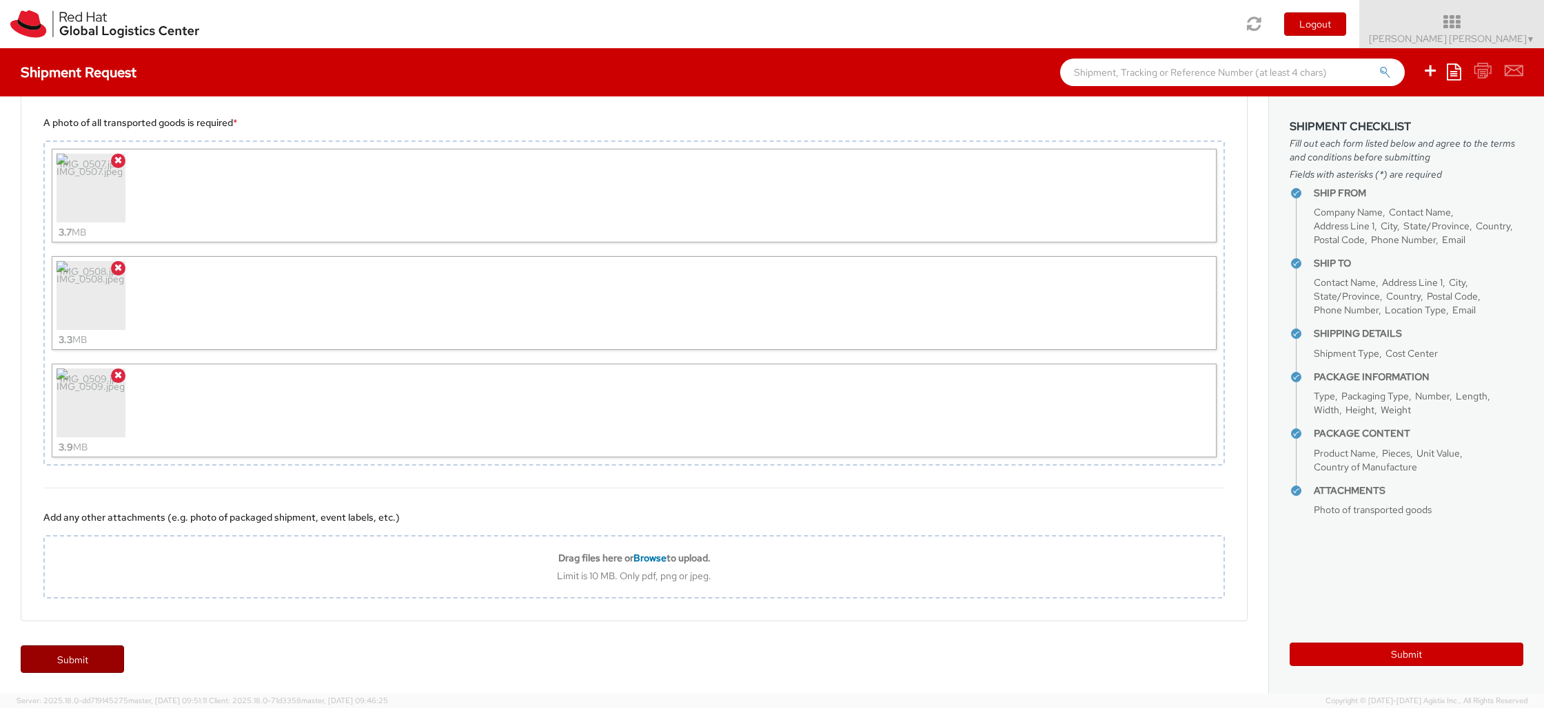
click at [89, 657] on link "Submit" at bounding box center [72, 660] width 103 height 28
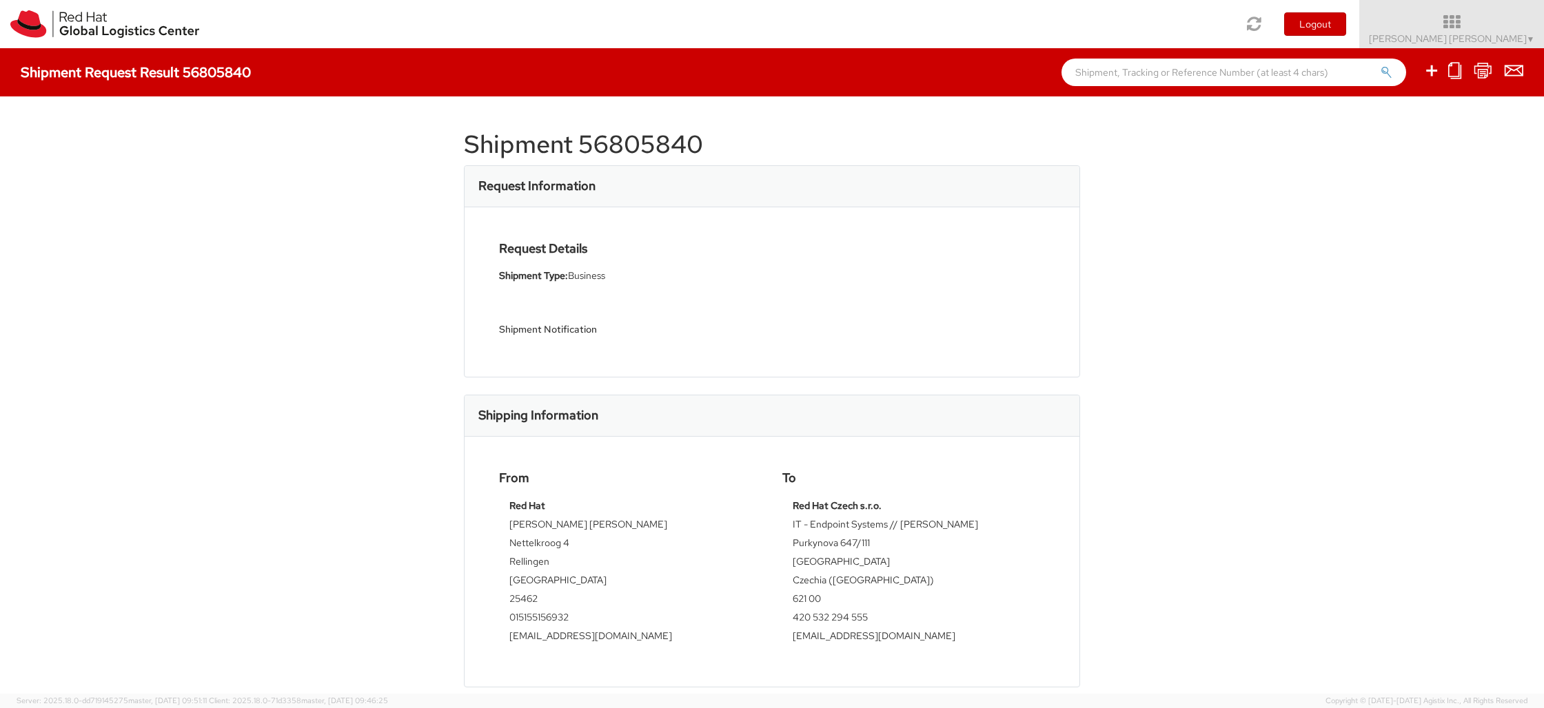
scroll to position [379, 0]
